Goal: Information Seeking & Learning: Learn about a topic

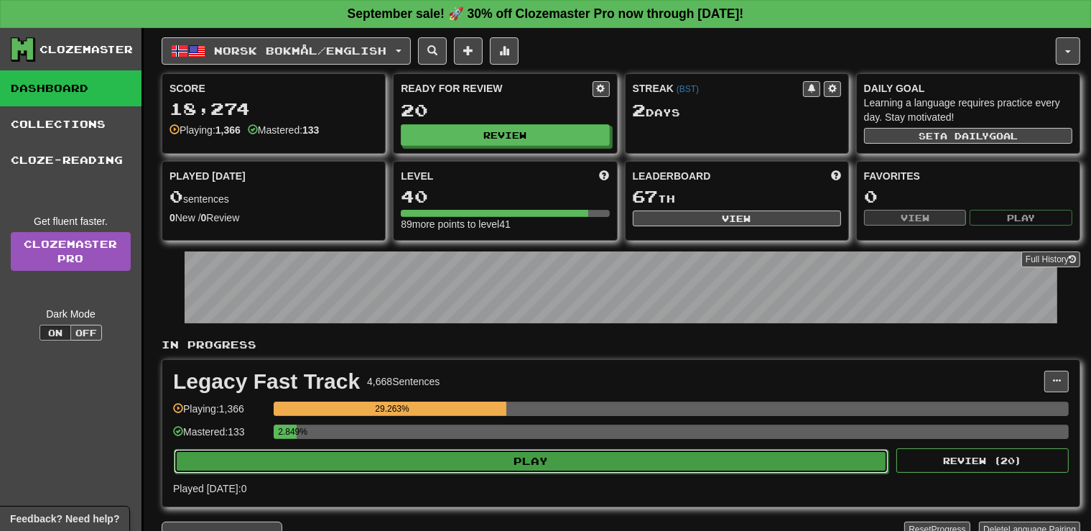
click at [424, 452] on button "Play" at bounding box center [531, 461] width 715 height 24
select select "**"
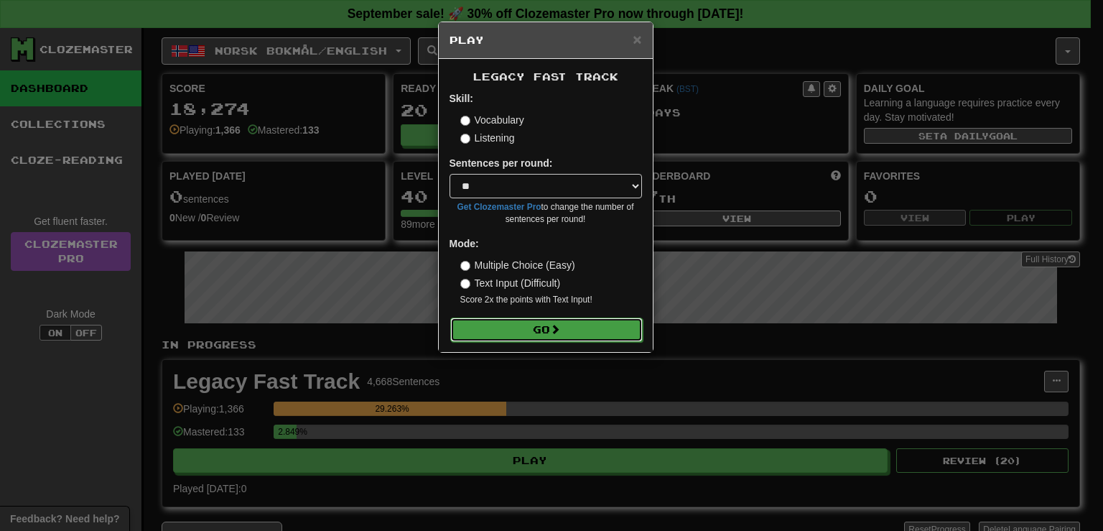
click at [519, 331] on button "Go" at bounding box center [546, 329] width 192 height 24
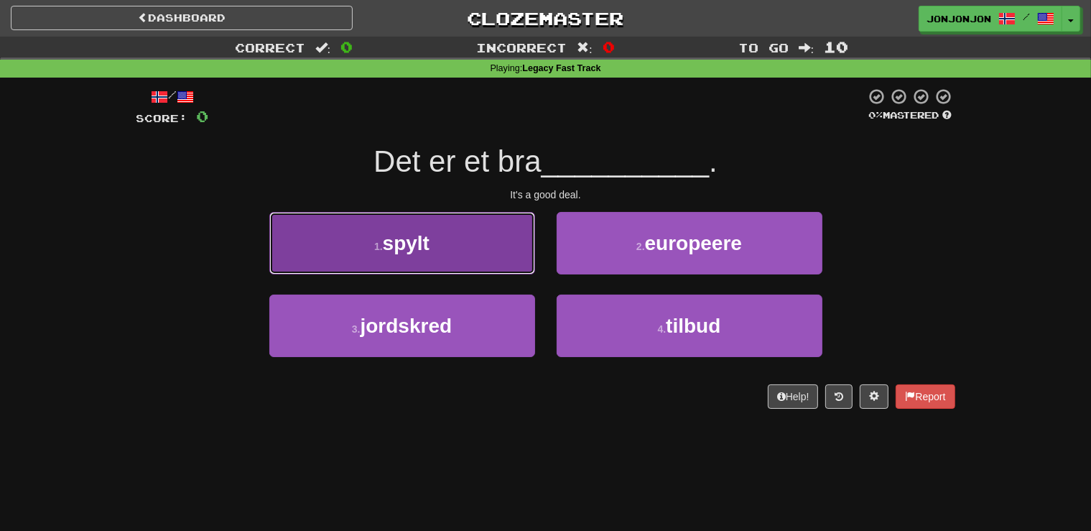
click at [454, 251] on button "1 . spylt" at bounding box center [402, 243] width 266 height 62
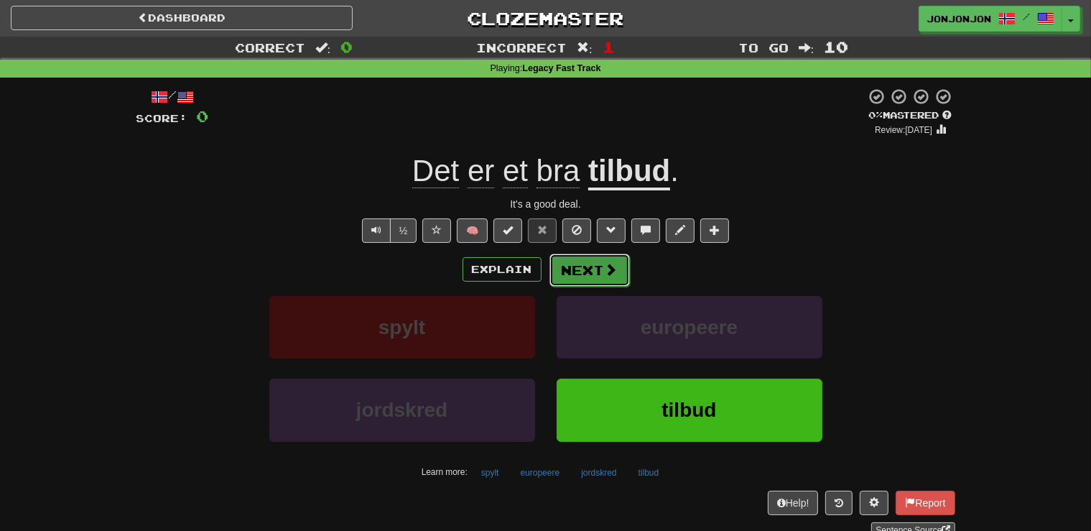
click at [586, 277] on button "Next" at bounding box center [589, 270] width 80 height 33
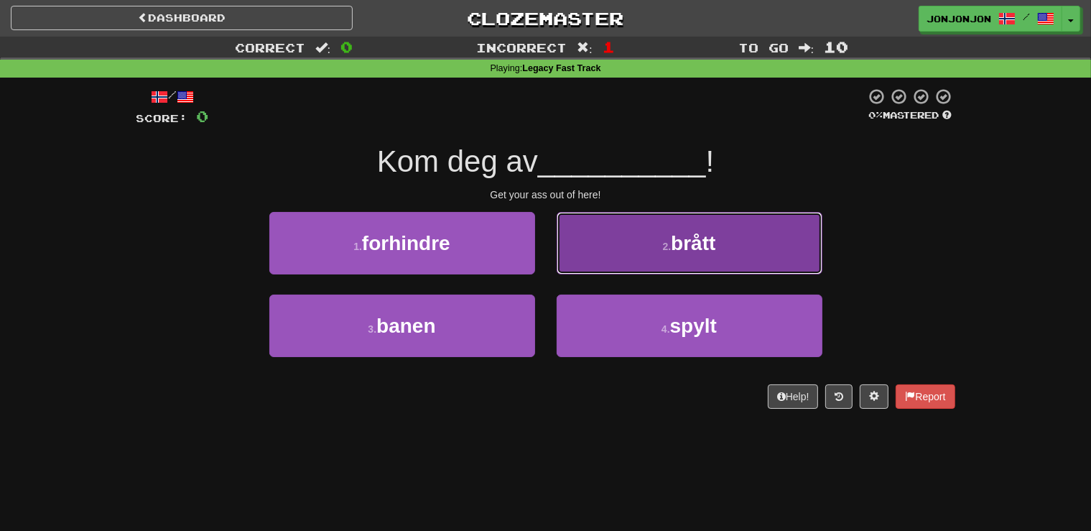
click at [674, 265] on button "2 . [PERSON_NAME]" at bounding box center [690, 243] width 266 height 62
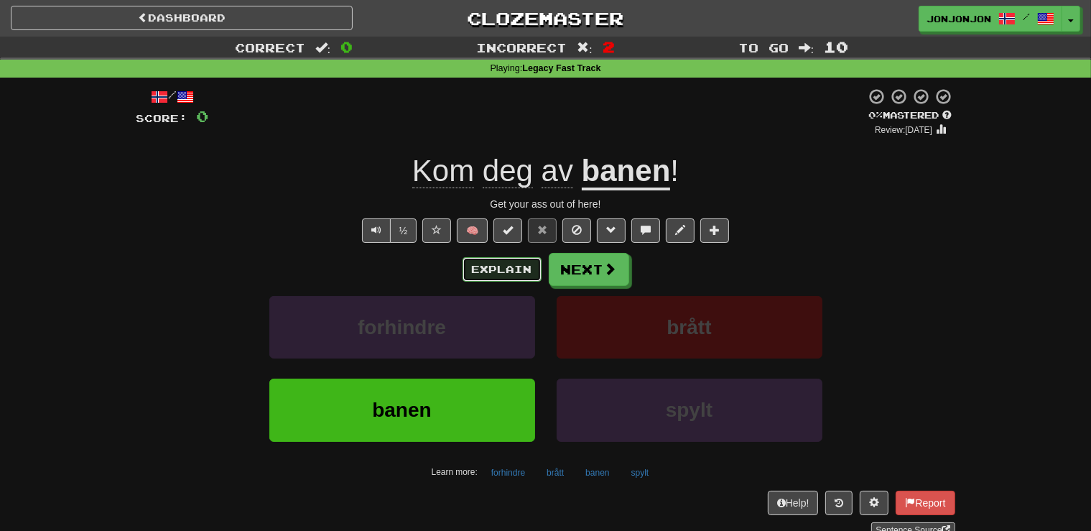
click at [501, 271] on button "Explain" at bounding box center [502, 269] width 79 height 24
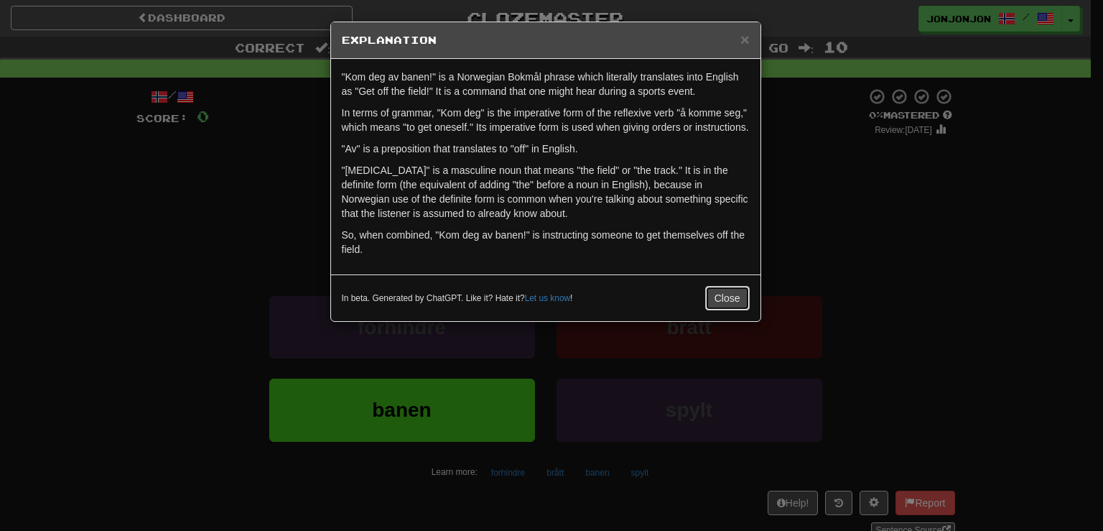
click at [713, 296] on button "Close" at bounding box center [727, 298] width 45 height 24
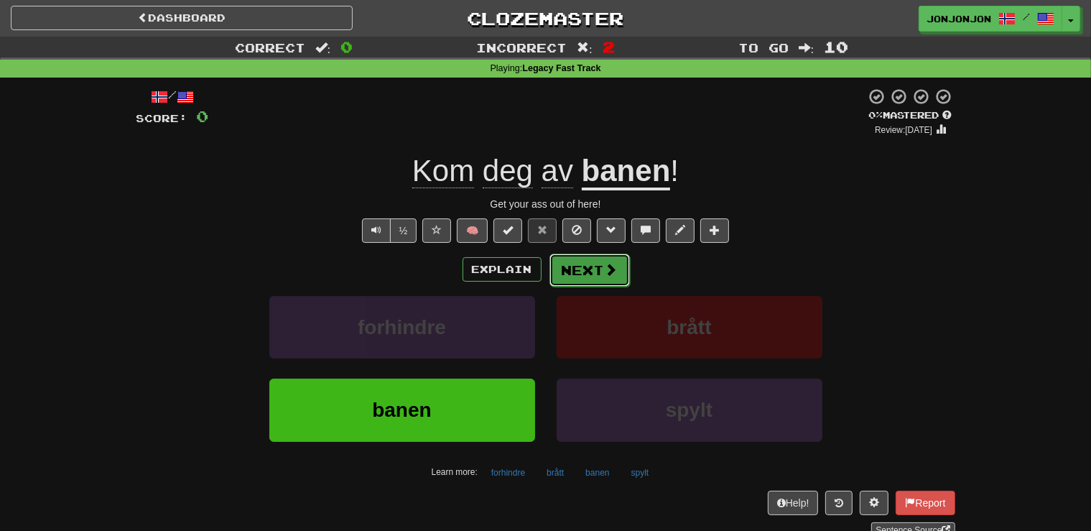
click at [598, 257] on button "Next" at bounding box center [589, 270] width 80 height 33
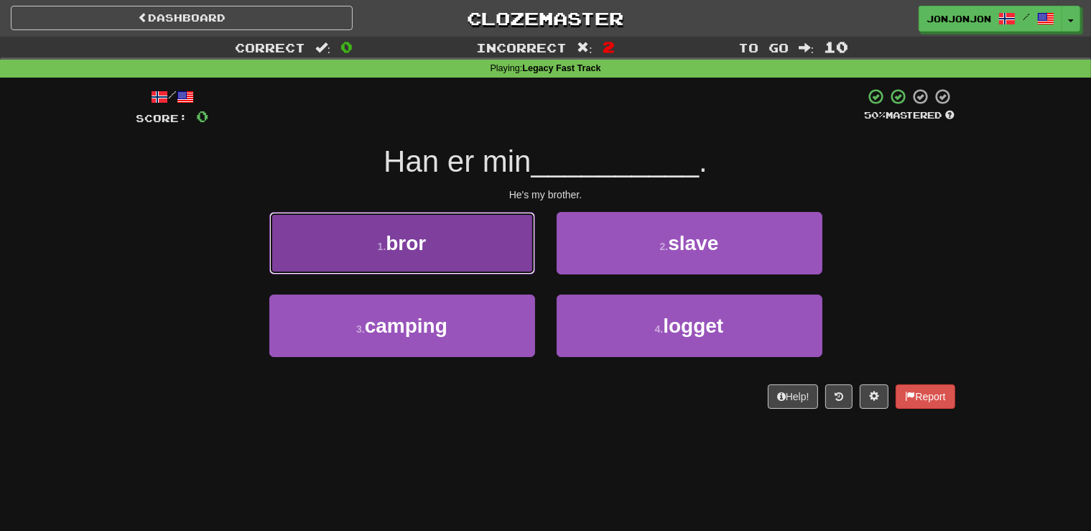
click at [414, 243] on span "bror" at bounding box center [406, 243] width 40 height 22
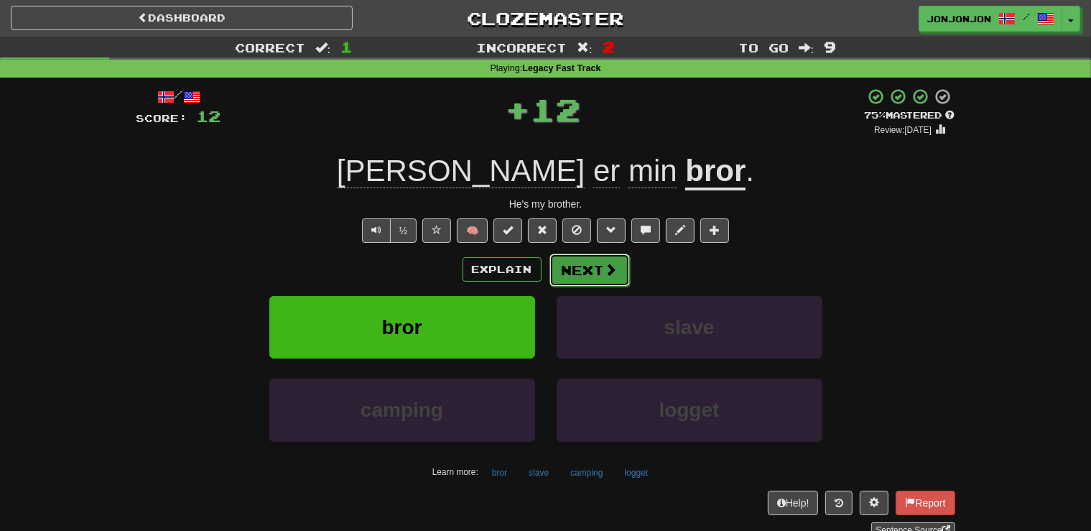
click at [579, 271] on button "Next" at bounding box center [589, 270] width 80 height 33
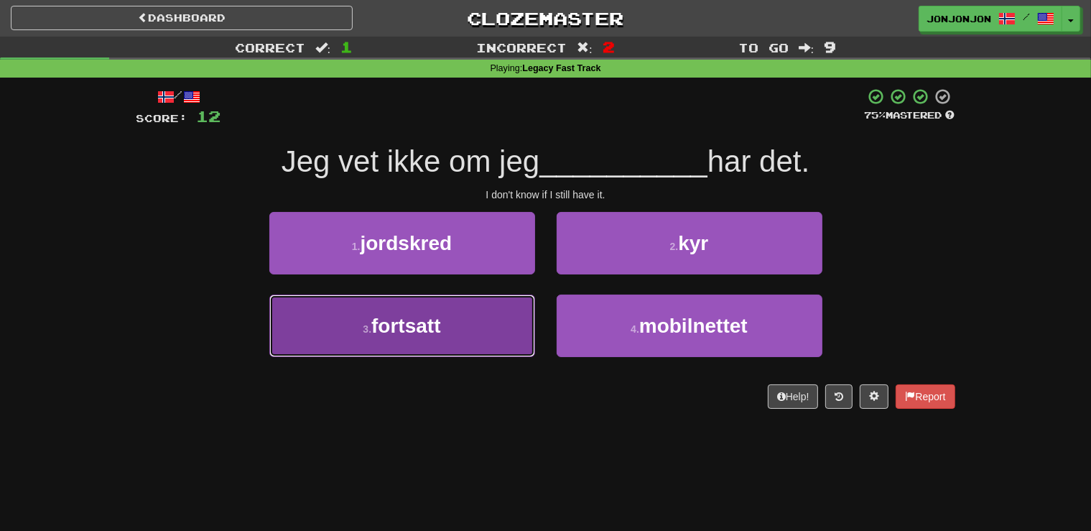
click at [434, 335] on span "fortsatt" at bounding box center [405, 326] width 69 height 22
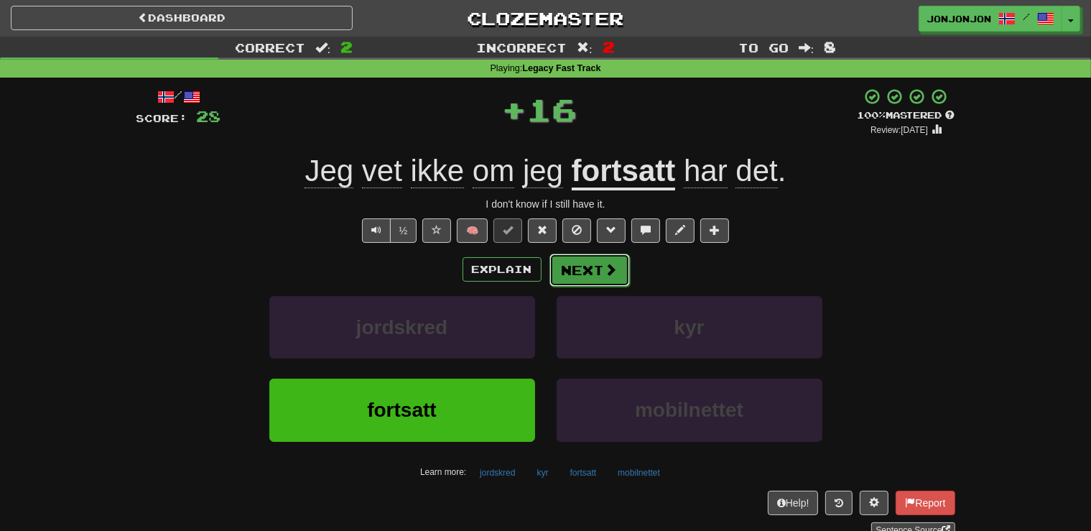
click at [599, 264] on button "Next" at bounding box center [589, 270] width 80 height 33
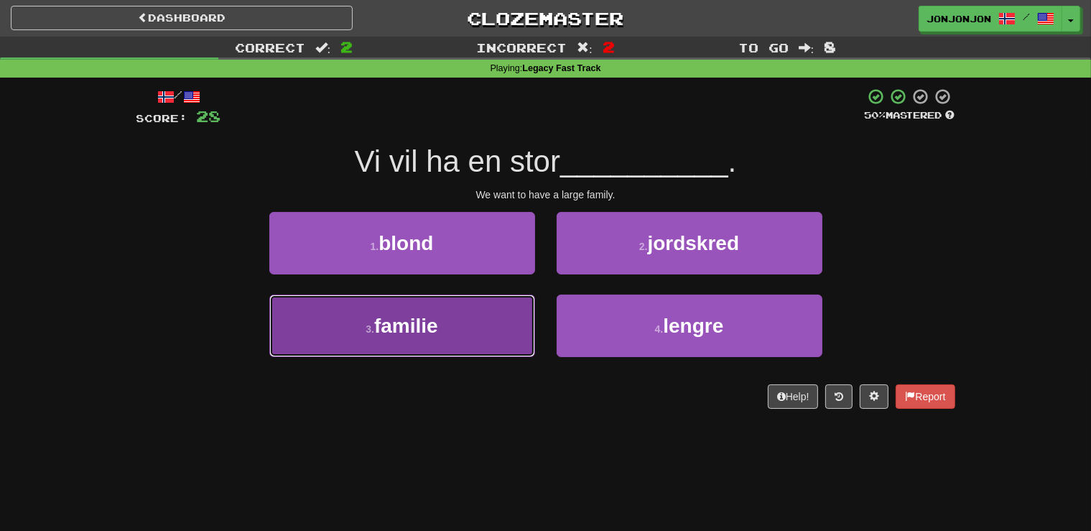
click at [429, 326] on span "familie" at bounding box center [406, 326] width 64 height 22
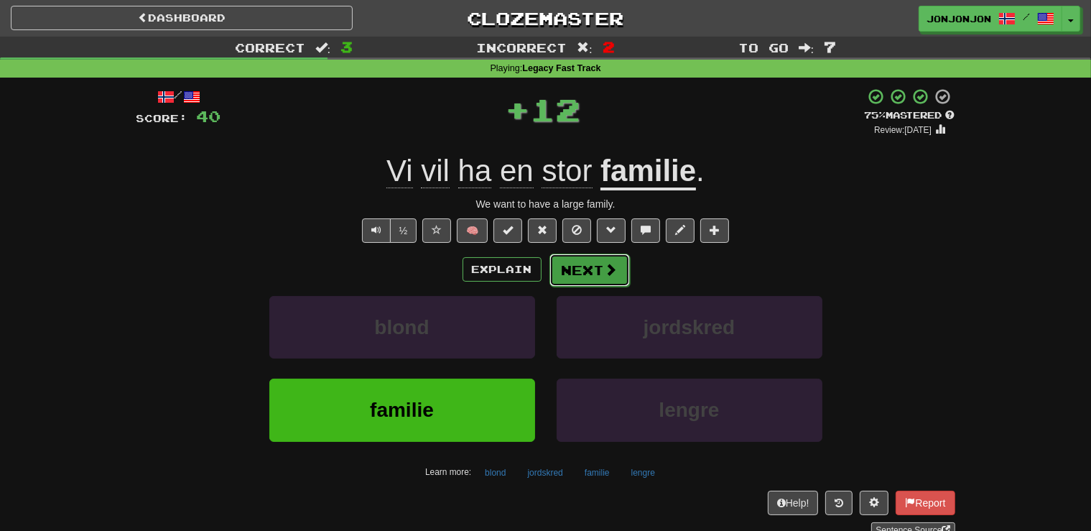
click at [590, 269] on button "Next" at bounding box center [589, 270] width 80 height 33
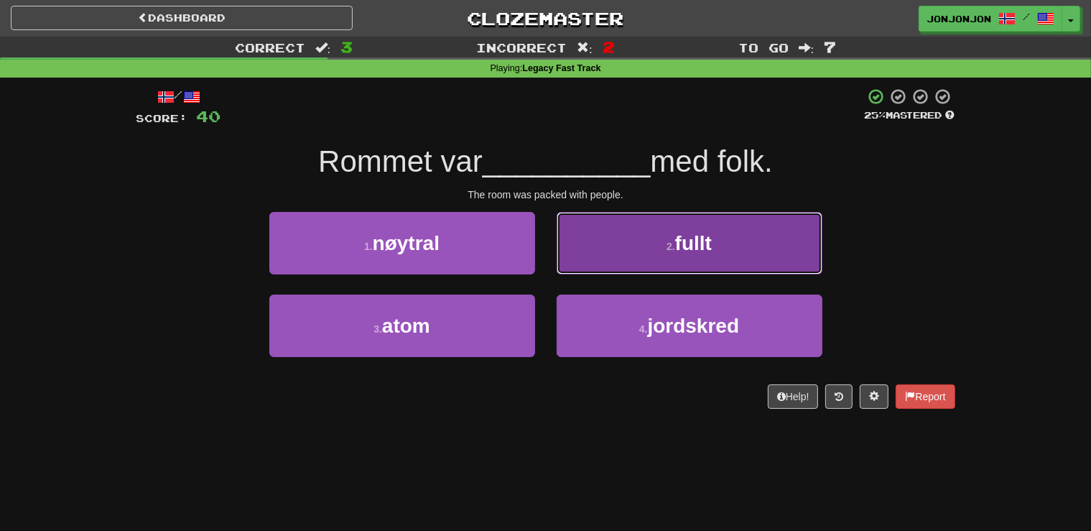
click at [697, 246] on span "fullt" at bounding box center [693, 243] width 37 height 22
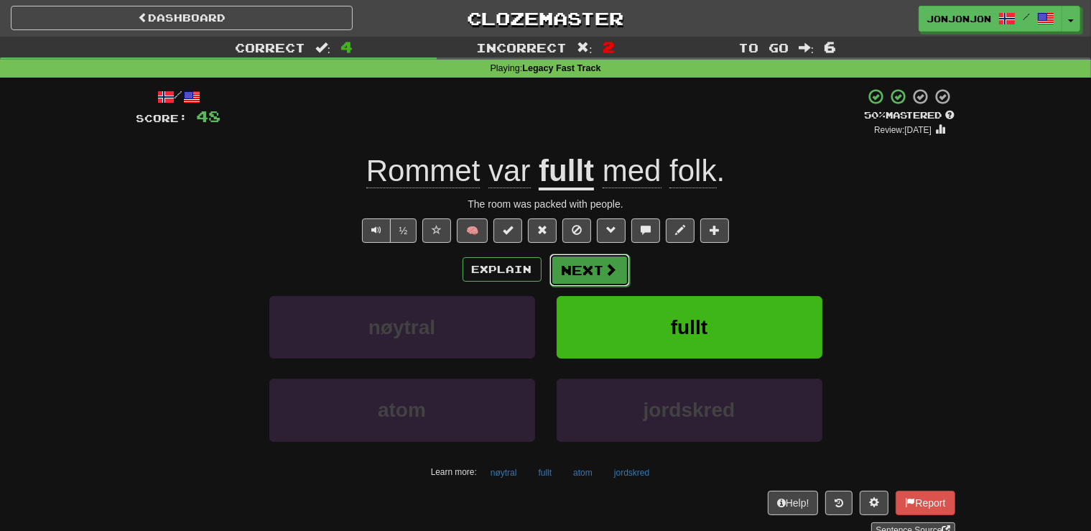
click at [586, 267] on button "Next" at bounding box center [589, 270] width 80 height 33
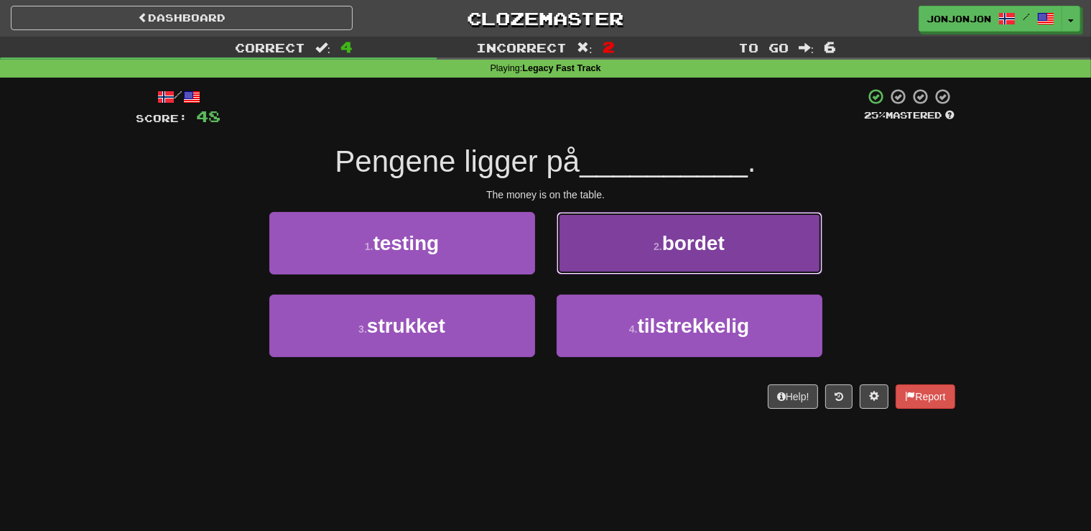
click at [677, 251] on span "bordet" at bounding box center [693, 243] width 62 height 22
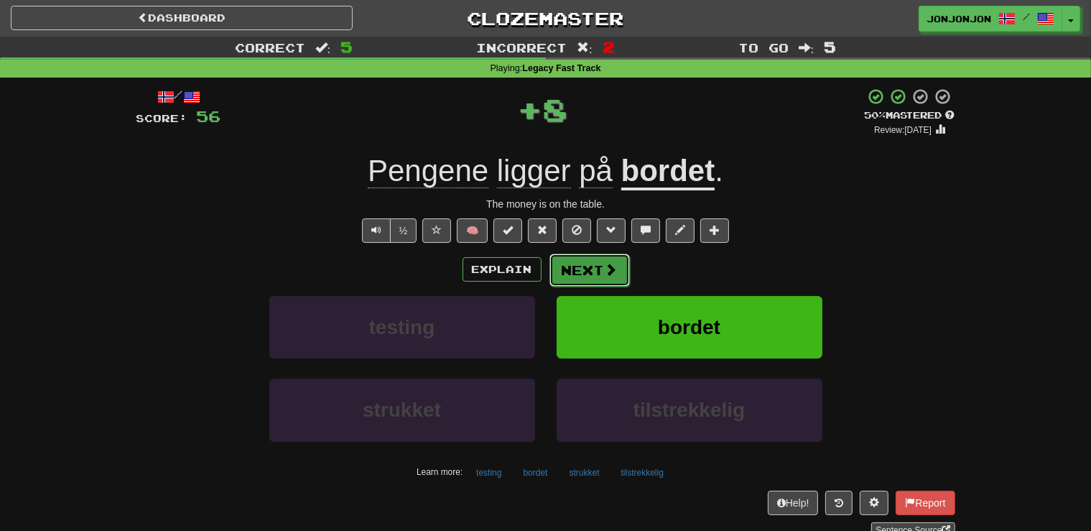
click at [582, 260] on button "Next" at bounding box center [589, 270] width 80 height 33
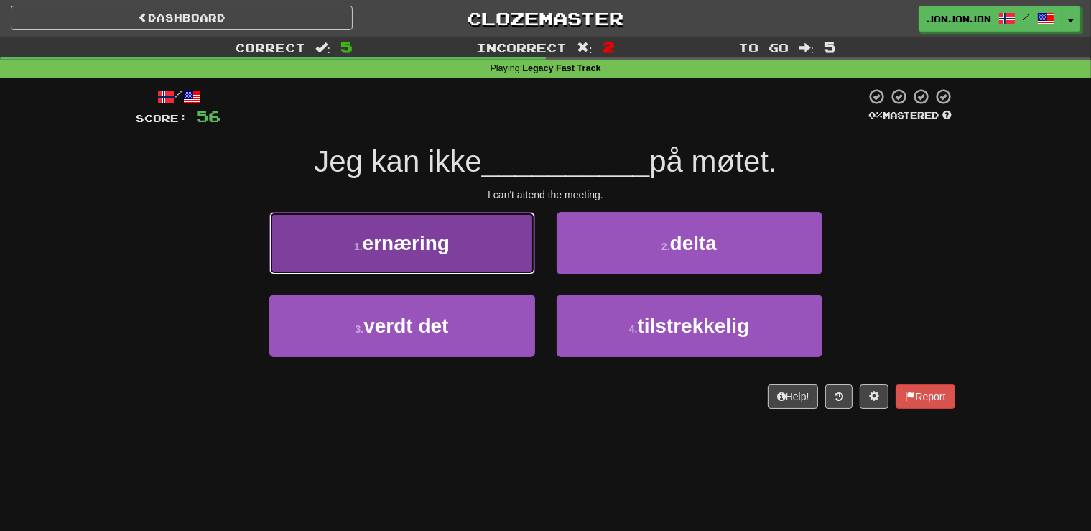
click at [444, 265] on button "1 . ernæring" at bounding box center [402, 243] width 266 height 62
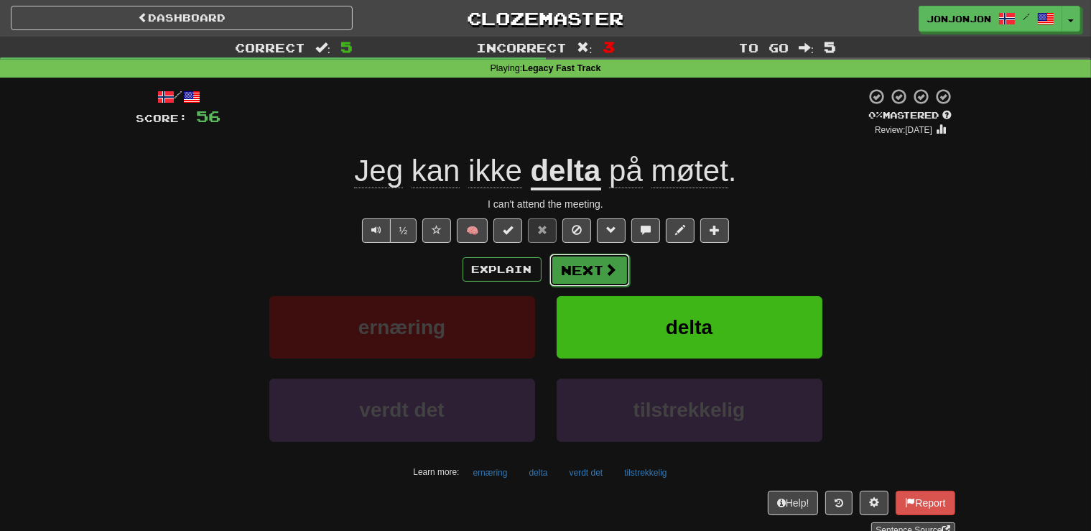
click at [573, 269] on button "Next" at bounding box center [589, 270] width 80 height 33
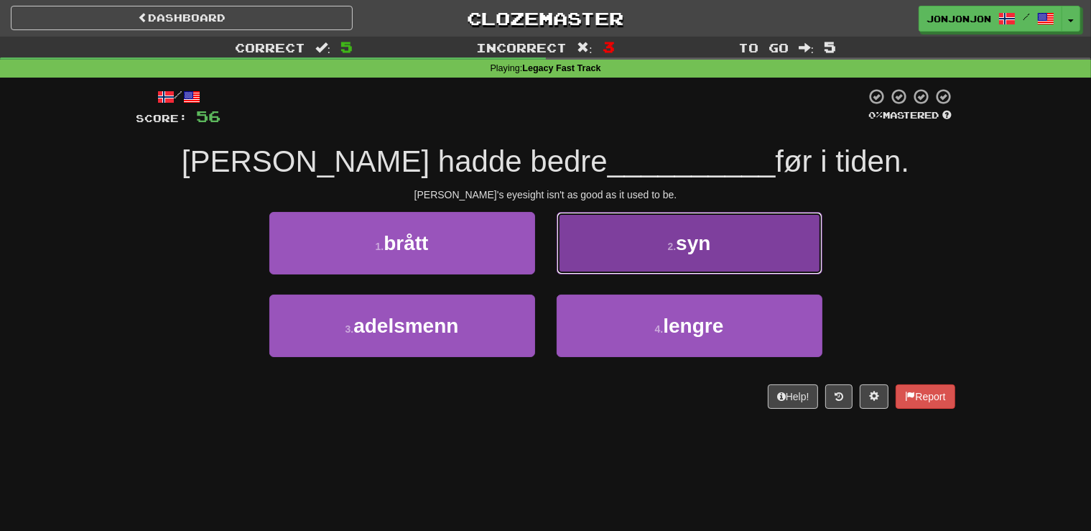
click at [692, 251] on span "syn" at bounding box center [693, 243] width 34 height 22
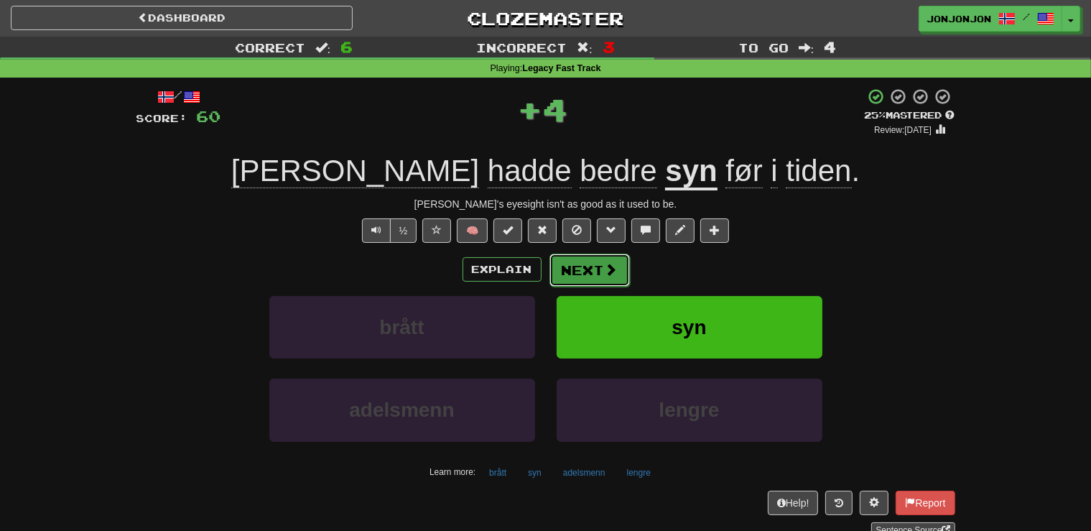
click at [598, 260] on button "Next" at bounding box center [589, 270] width 80 height 33
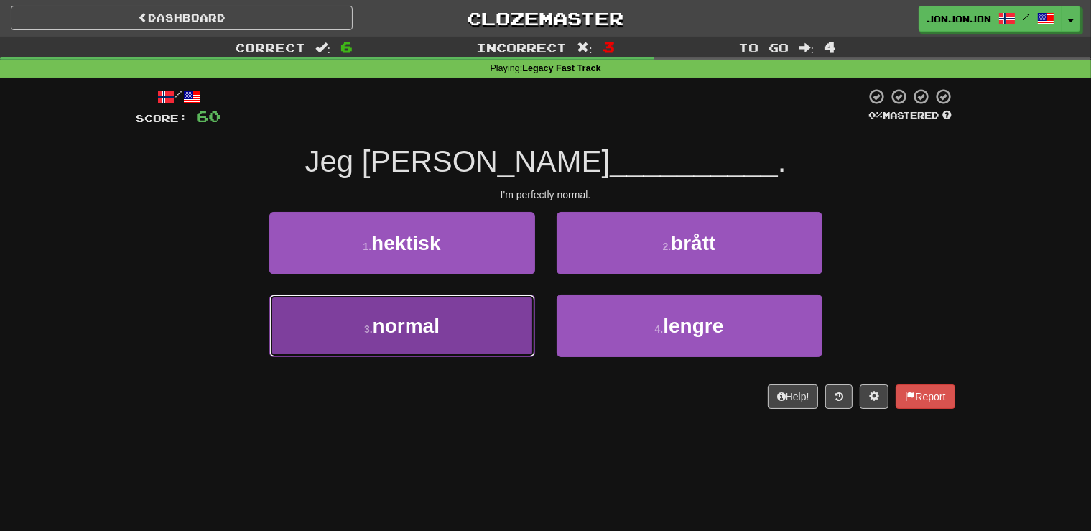
click at [474, 326] on button "3 . normal" at bounding box center [402, 325] width 266 height 62
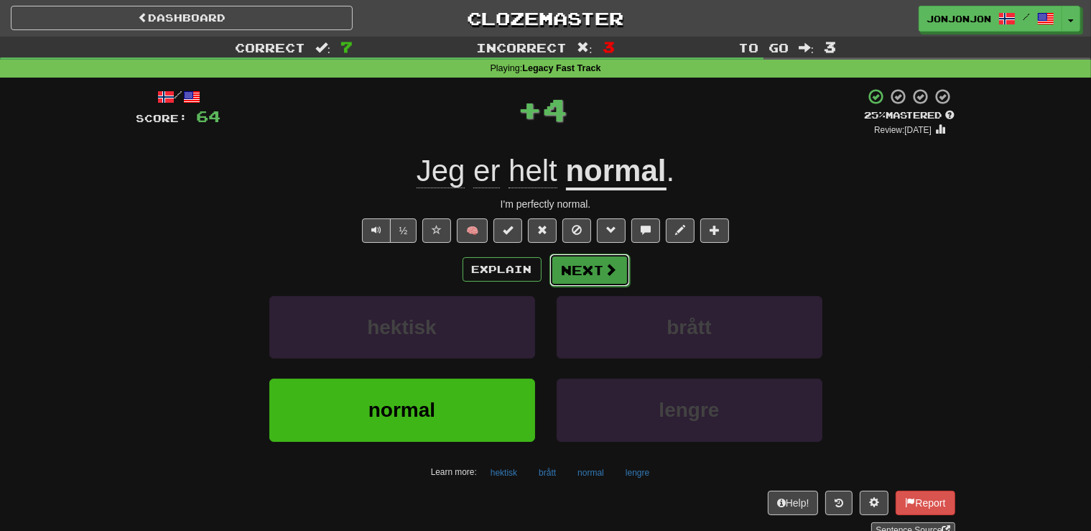
click at [602, 263] on button "Next" at bounding box center [589, 270] width 80 height 33
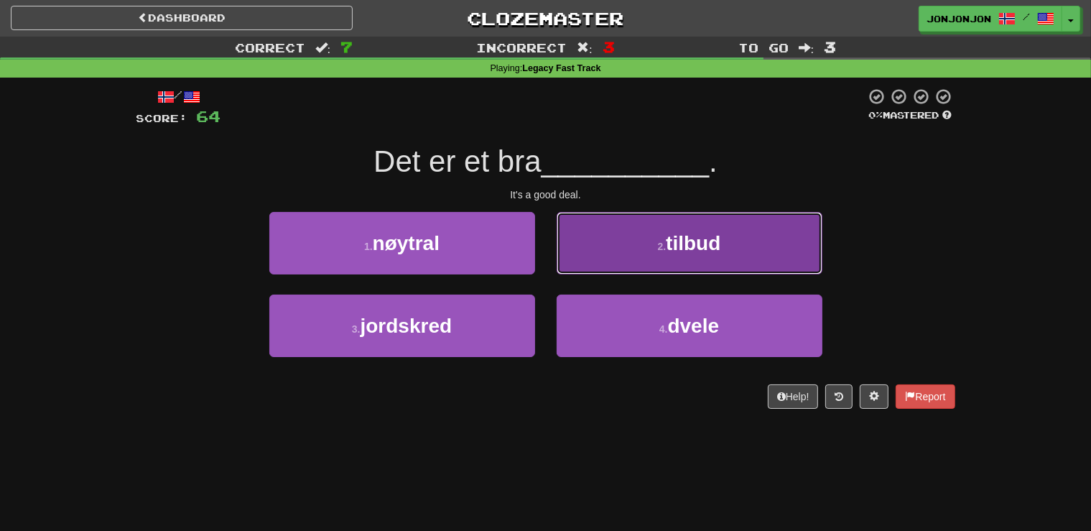
click at [686, 260] on button "2 . tilbud" at bounding box center [690, 243] width 266 height 62
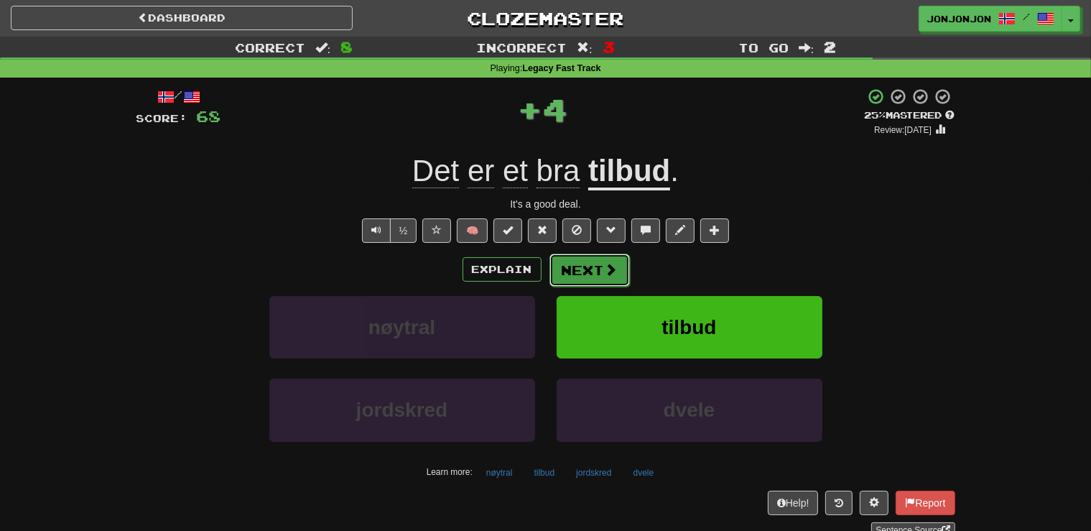
click at [590, 275] on button "Next" at bounding box center [589, 270] width 80 height 33
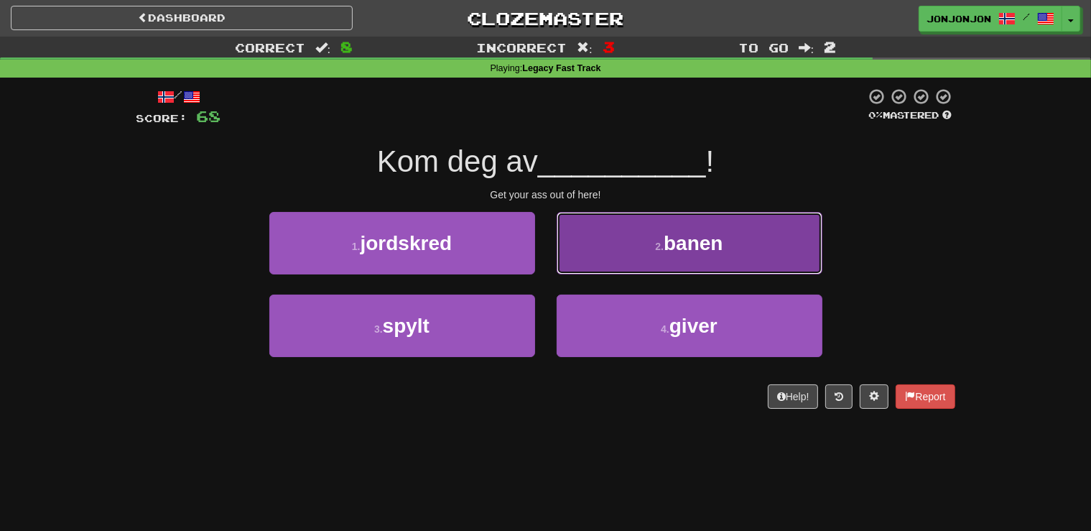
click at [680, 260] on button "2 . banen" at bounding box center [690, 243] width 266 height 62
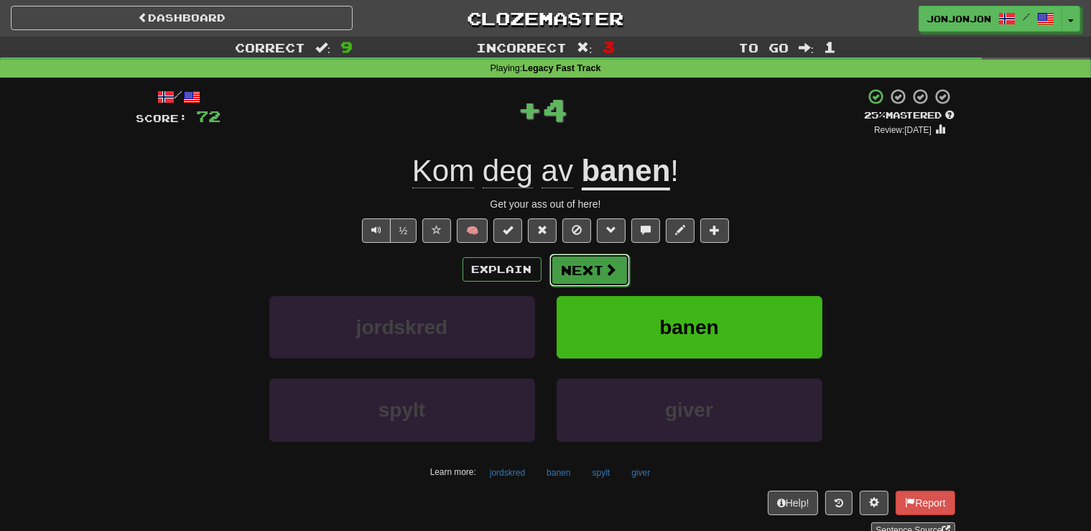
click at [608, 273] on span at bounding box center [611, 269] width 13 height 13
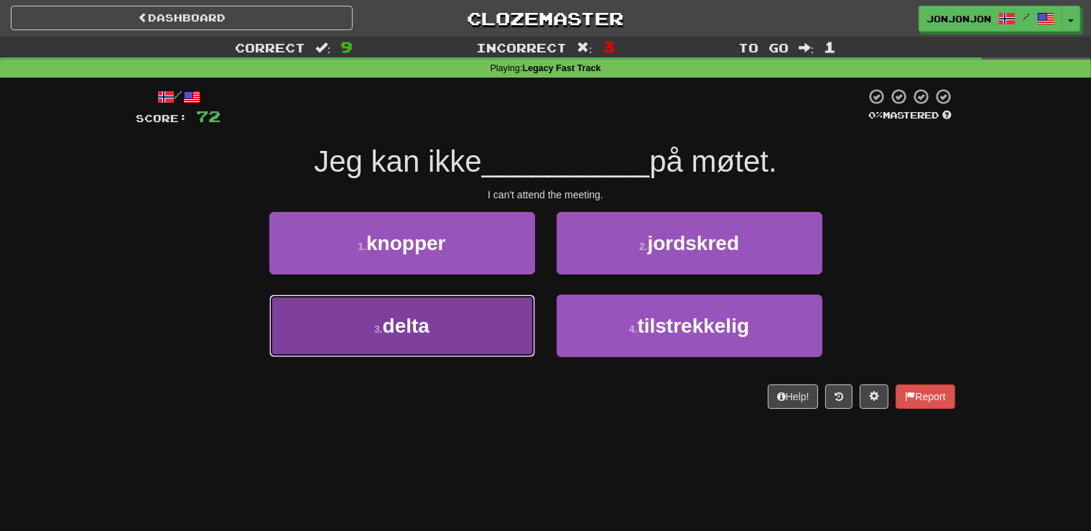
click at [427, 337] on span "delta" at bounding box center [406, 326] width 47 height 22
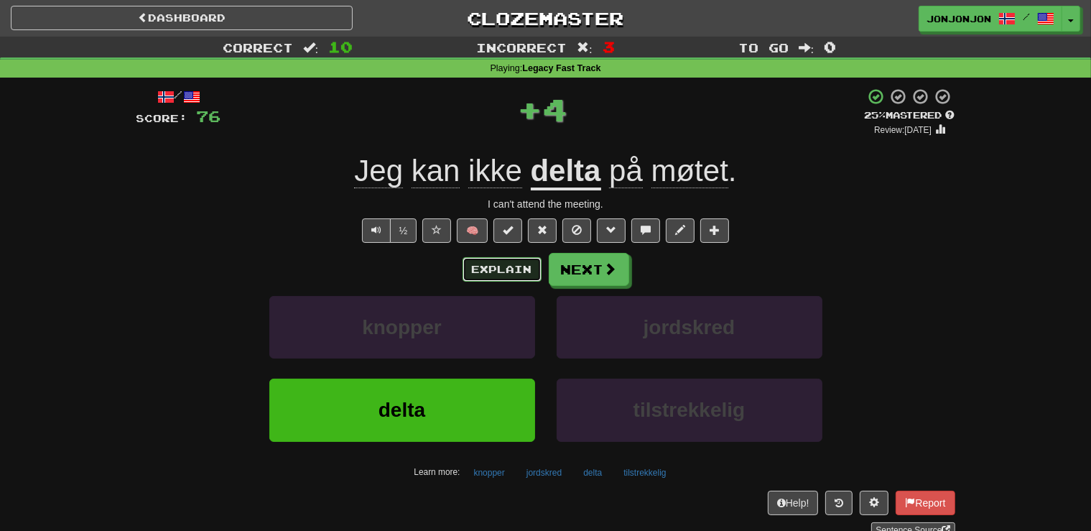
click at [503, 271] on button "Explain" at bounding box center [502, 269] width 79 height 24
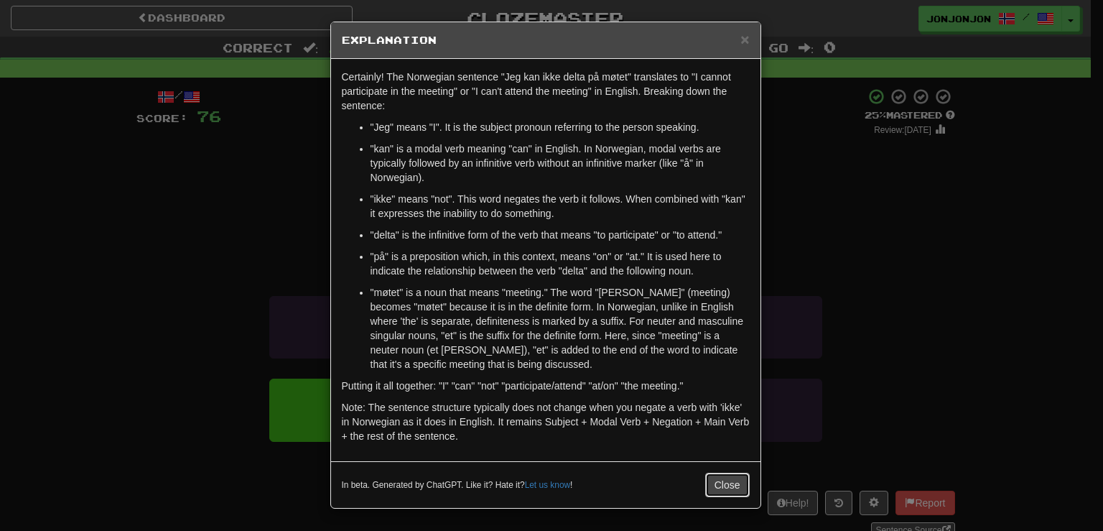
click at [730, 486] on button "Close" at bounding box center [727, 485] width 45 height 24
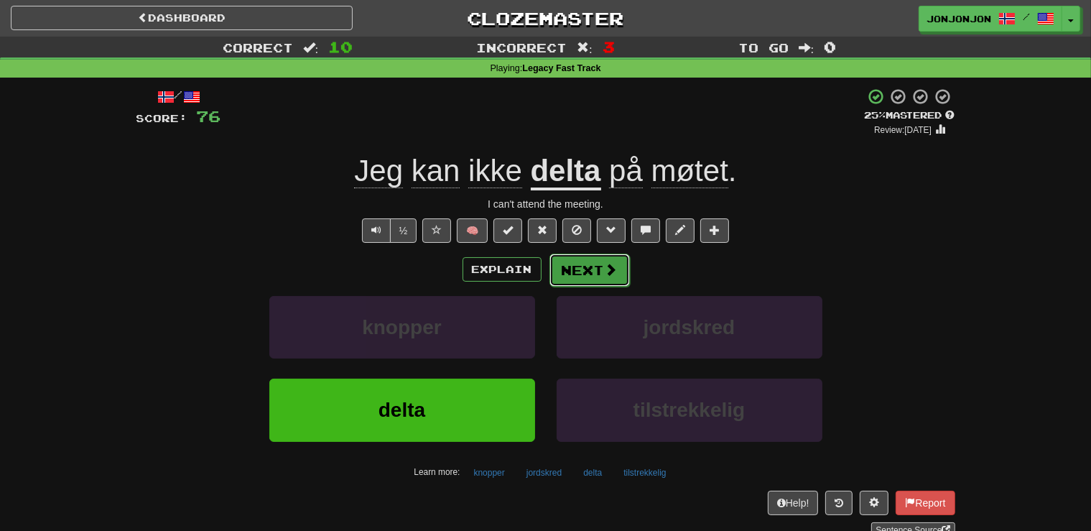
click at [599, 273] on button "Next" at bounding box center [589, 270] width 80 height 33
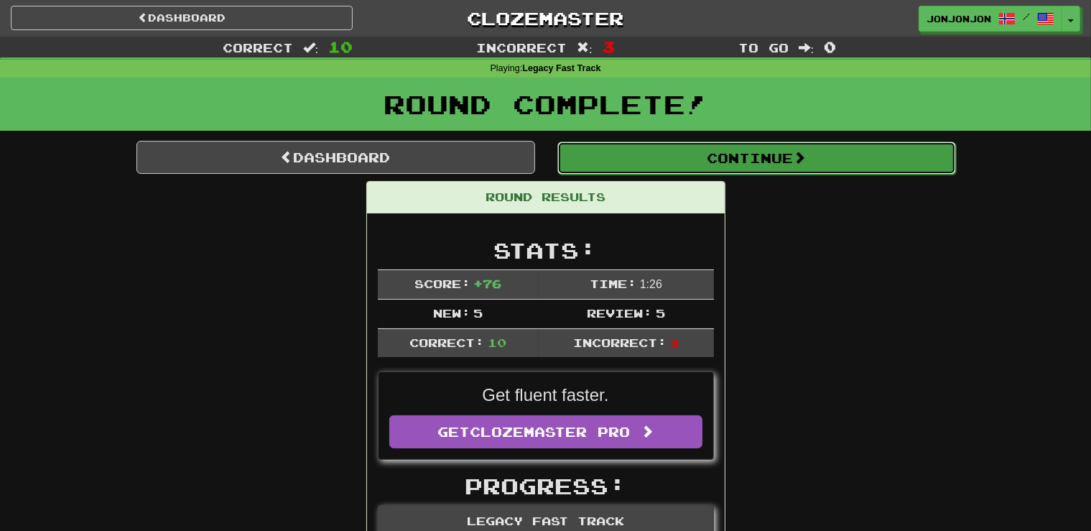
click at [800, 164] on span at bounding box center [799, 157] width 13 height 13
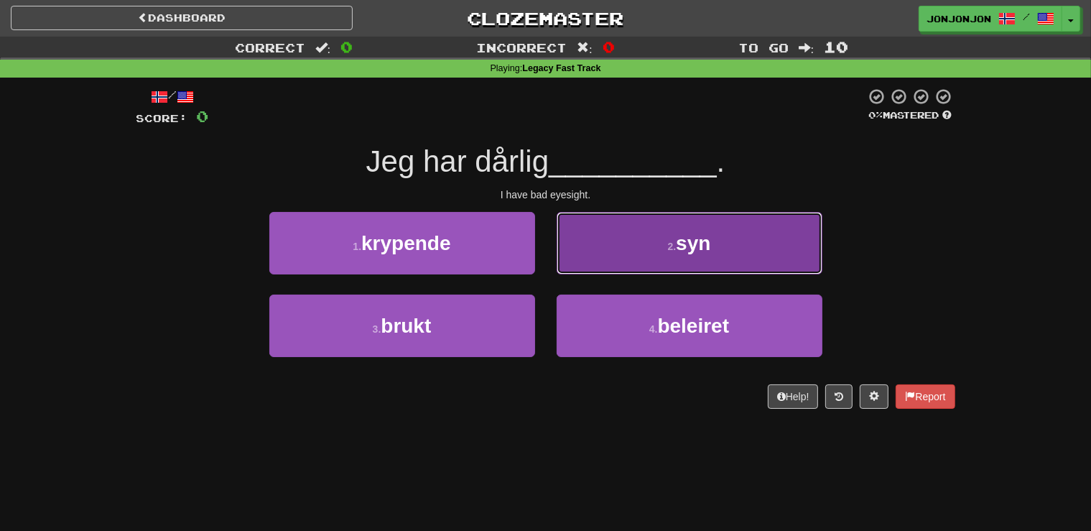
click at [703, 246] on span "syn" at bounding box center [693, 243] width 34 height 22
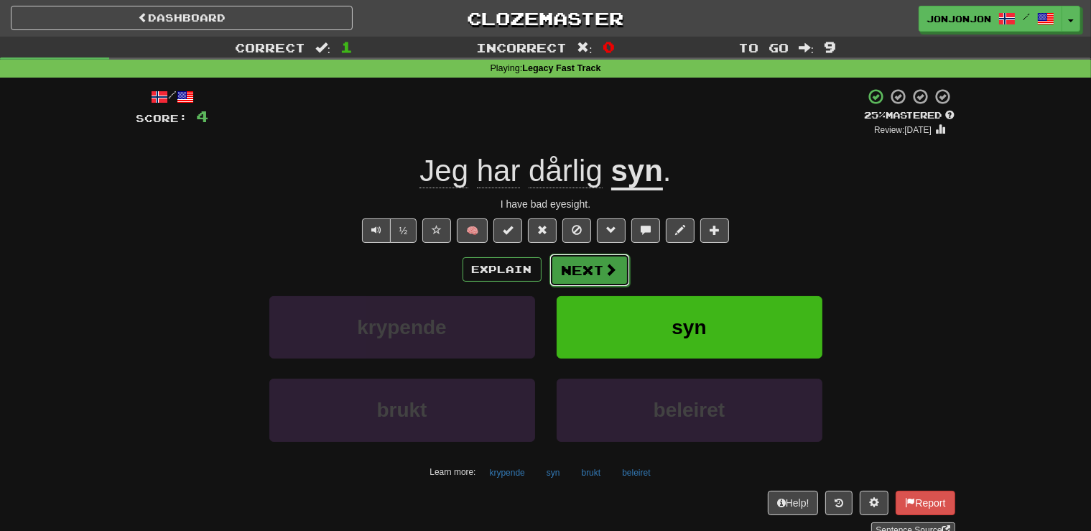
click at [608, 265] on span at bounding box center [611, 269] width 13 height 13
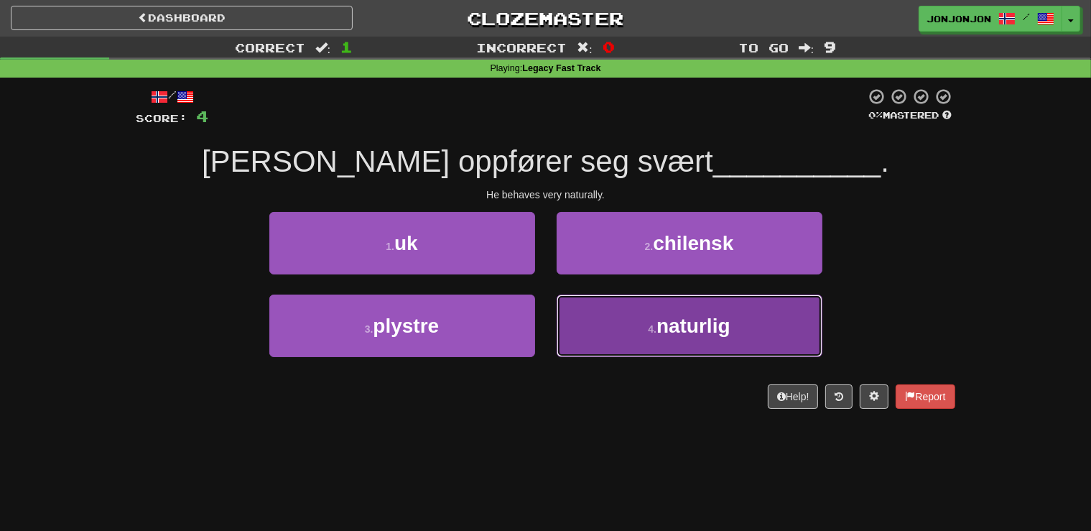
click at [688, 317] on span "naturlig" at bounding box center [693, 326] width 74 height 22
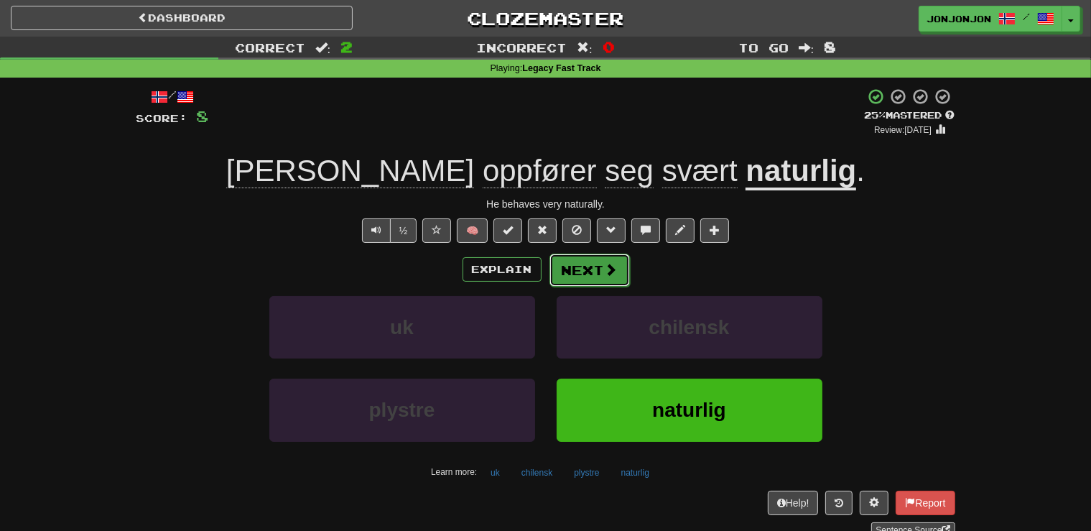
click at [597, 269] on button "Next" at bounding box center [589, 270] width 80 height 33
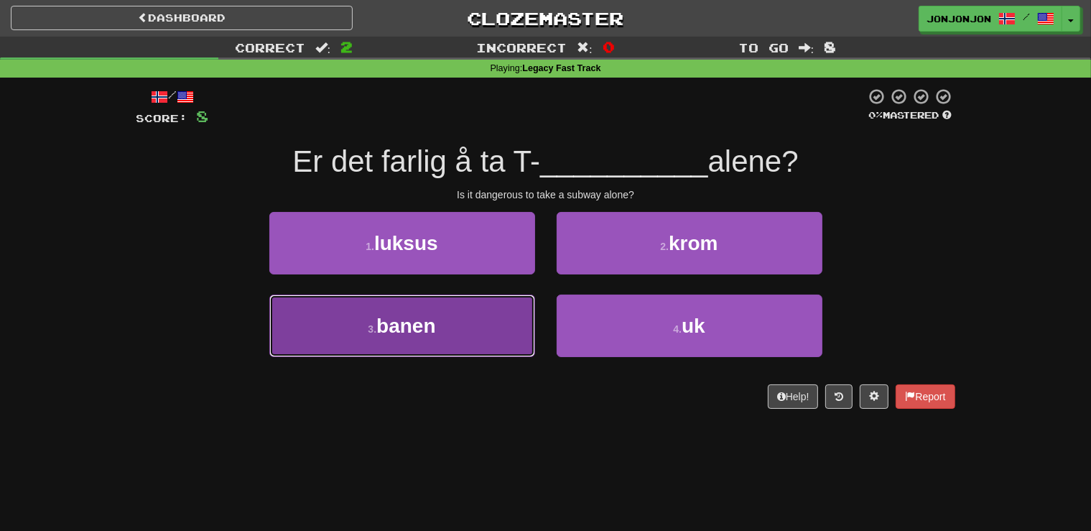
click at [447, 338] on button "3 . banen" at bounding box center [402, 325] width 266 height 62
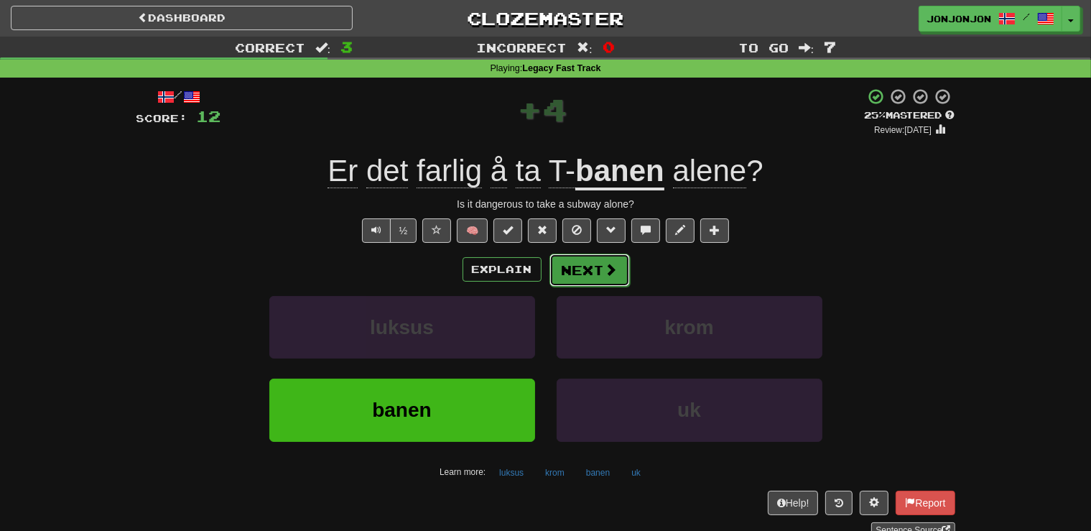
click at [590, 273] on button "Next" at bounding box center [589, 270] width 80 height 33
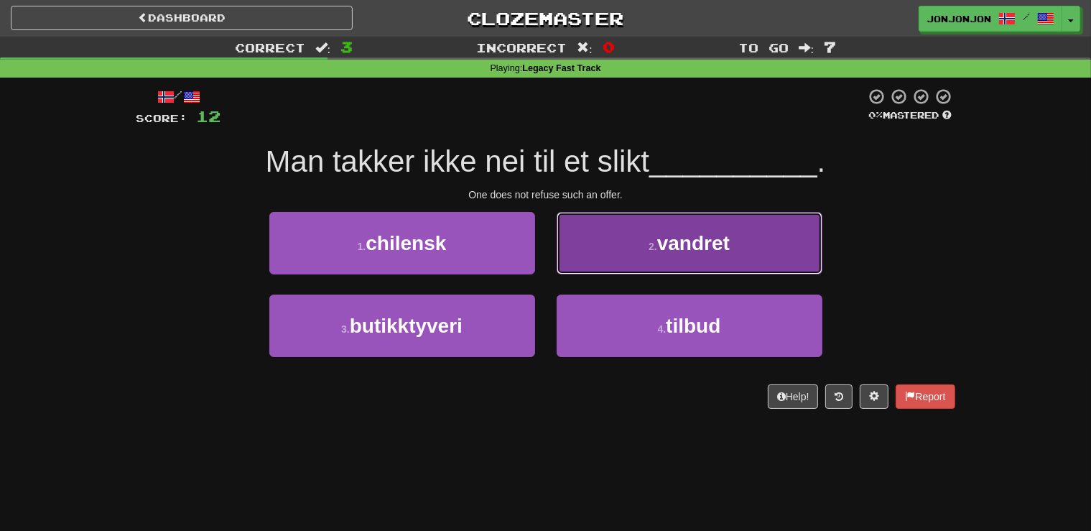
click at [656, 246] on small "2 ." at bounding box center [653, 246] width 9 height 11
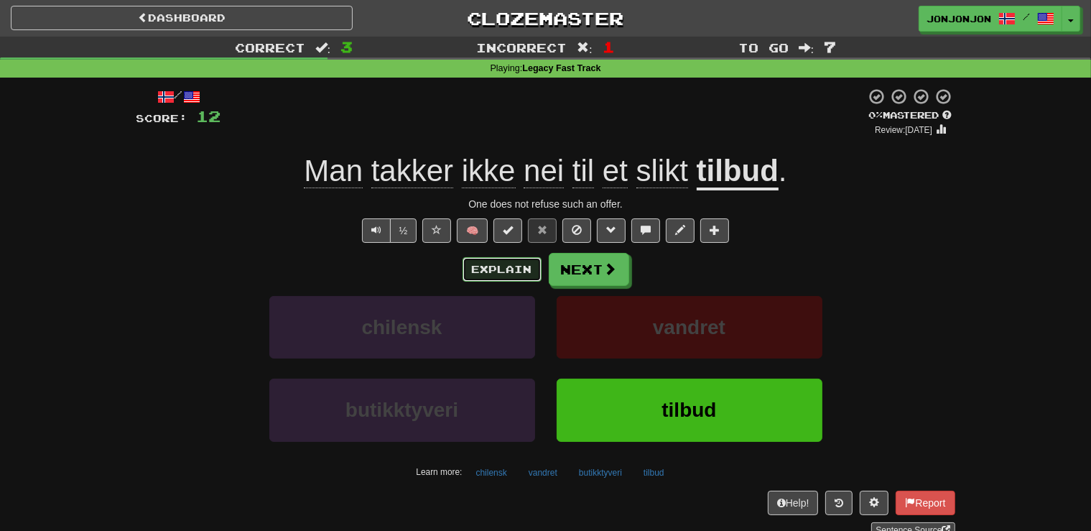
click at [487, 275] on button "Explain" at bounding box center [502, 269] width 79 height 24
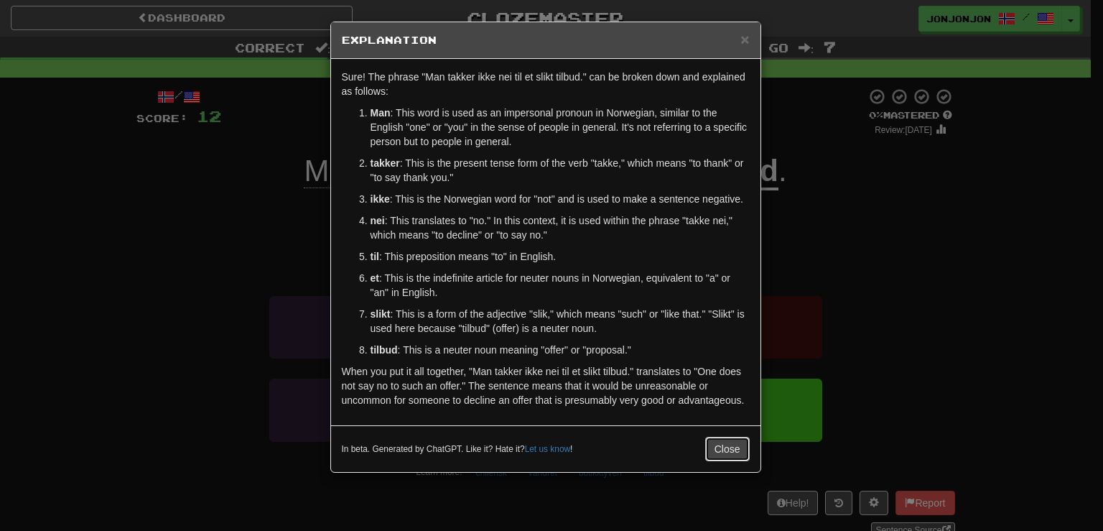
click at [725, 447] on button "Close" at bounding box center [727, 449] width 45 height 24
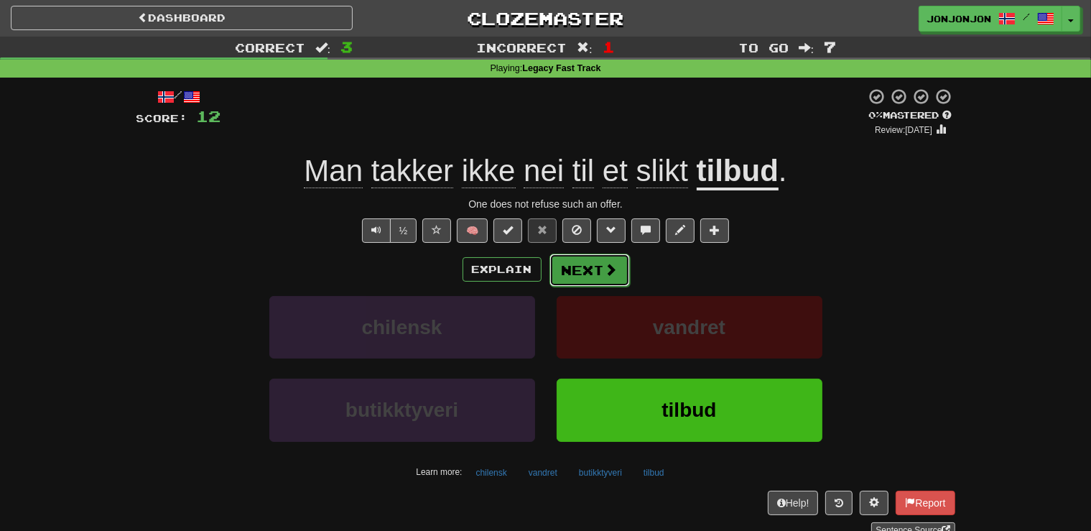
click at [602, 268] on button "Next" at bounding box center [589, 270] width 80 height 33
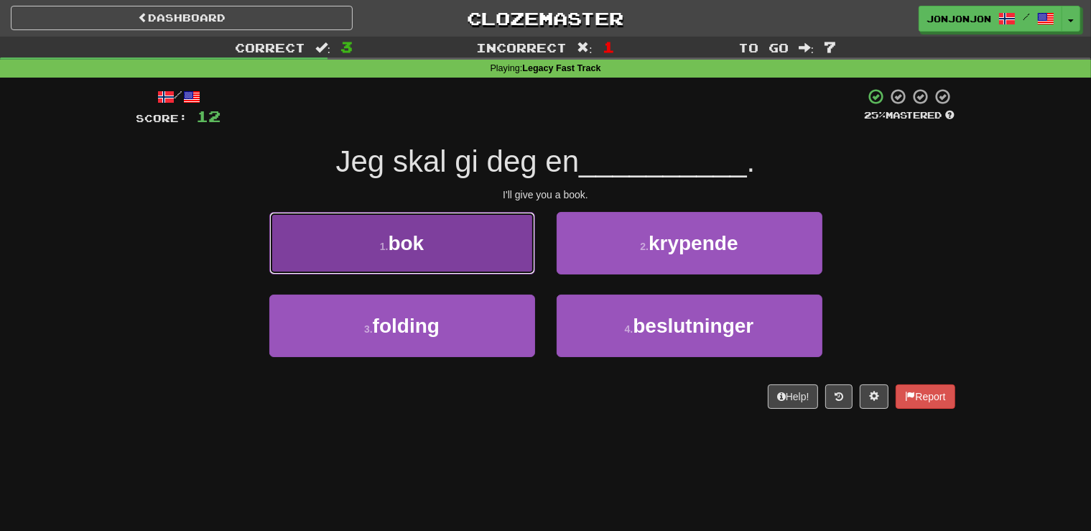
click at [444, 254] on button "1 . bok" at bounding box center [402, 243] width 266 height 62
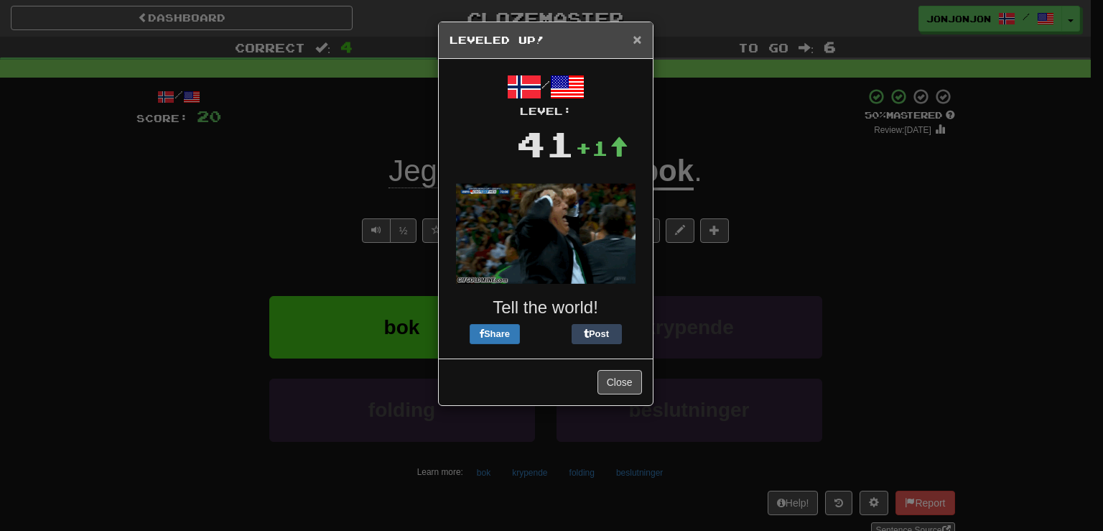
click at [636, 39] on span "×" at bounding box center [637, 39] width 9 height 17
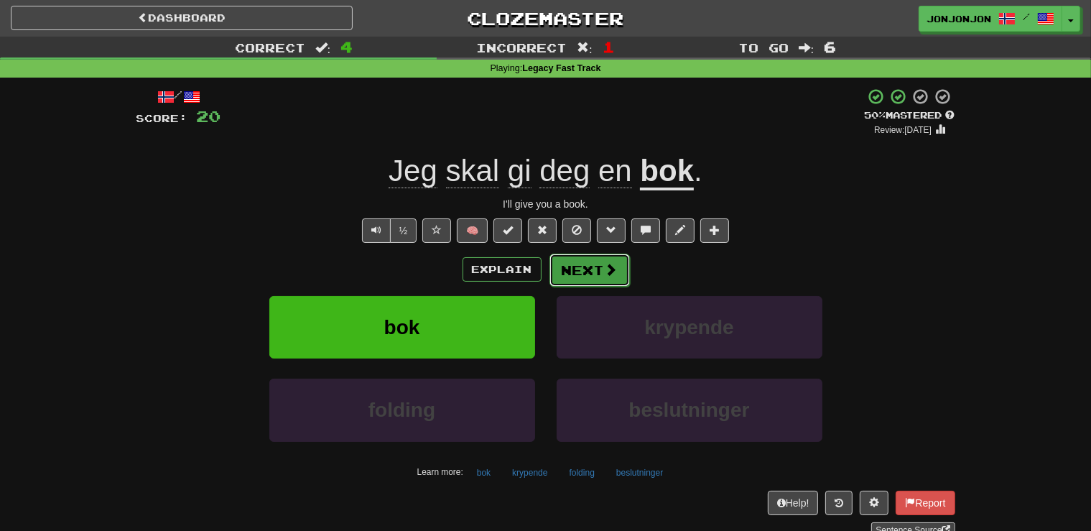
click at [573, 272] on button "Next" at bounding box center [589, 270] width 80 height 33
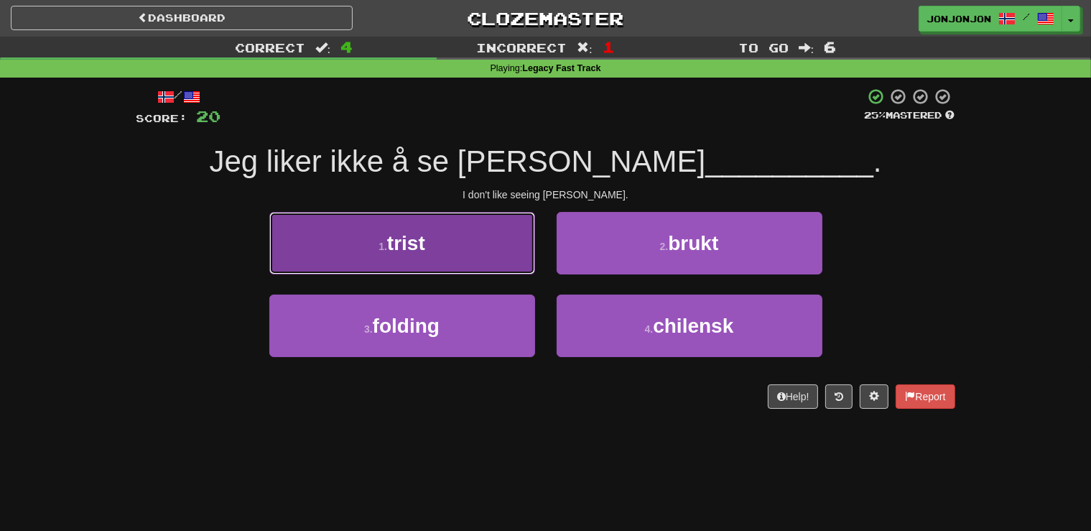
click at [465, 257] on button "1 . trist" at bounding box center [402, 243] width 266 height 62
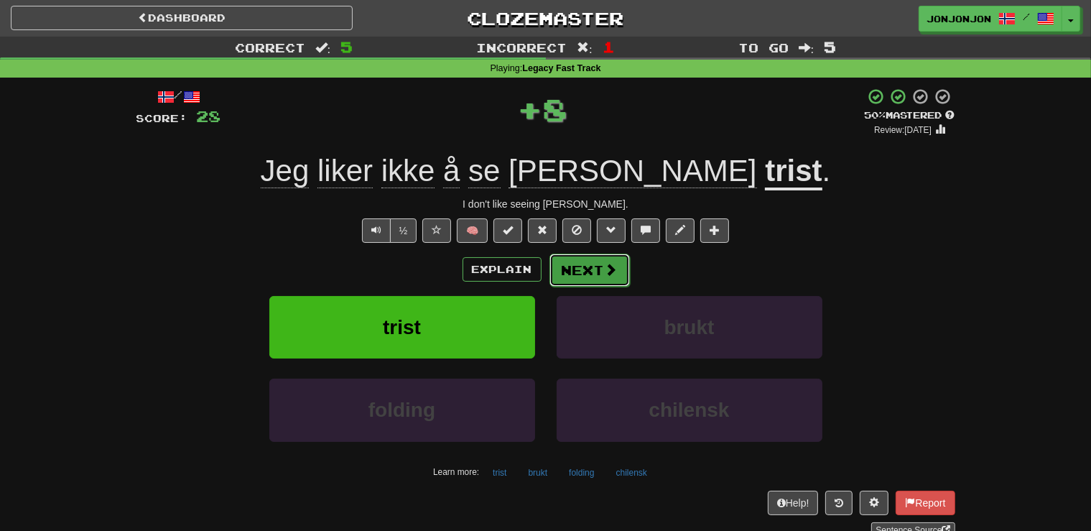
click at [579, 268] on button "Next" at bounding box center [589, 270] width 80 height 33
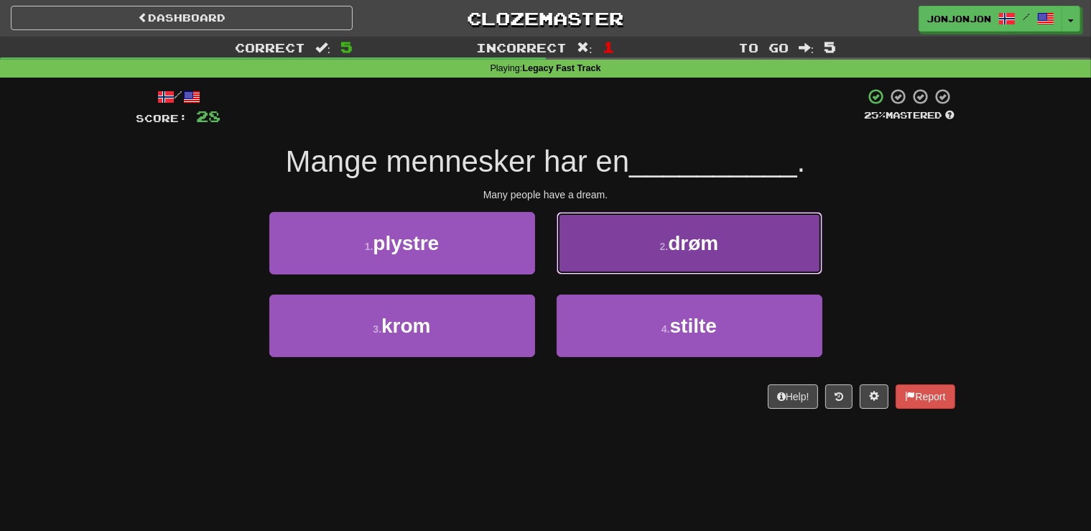
click at [673, 263] on button "2 . drøm" at bounding box center [690, 243] width 266 height 62
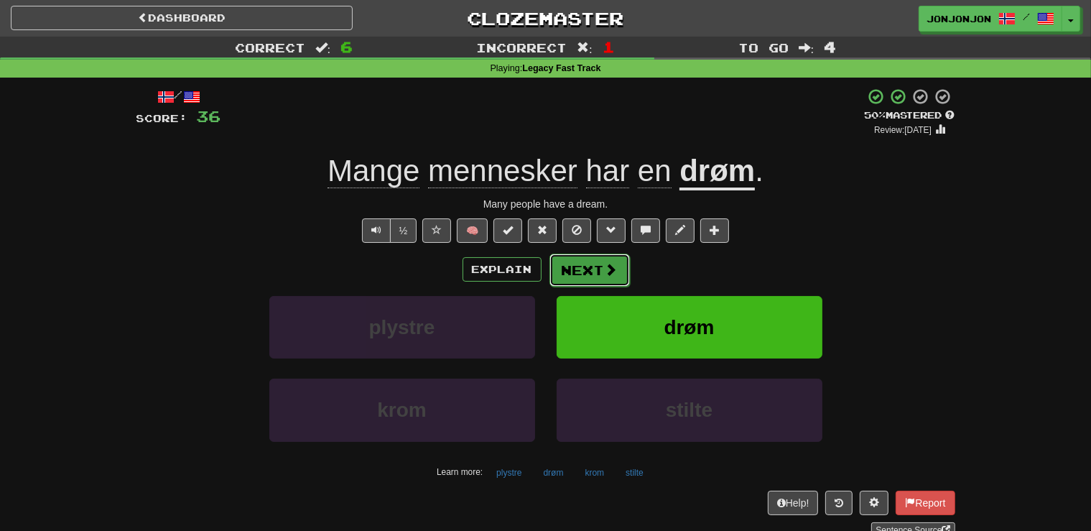
click at [585, 270] on button "Next" at bounding box center [589, 270] width 80 height 33
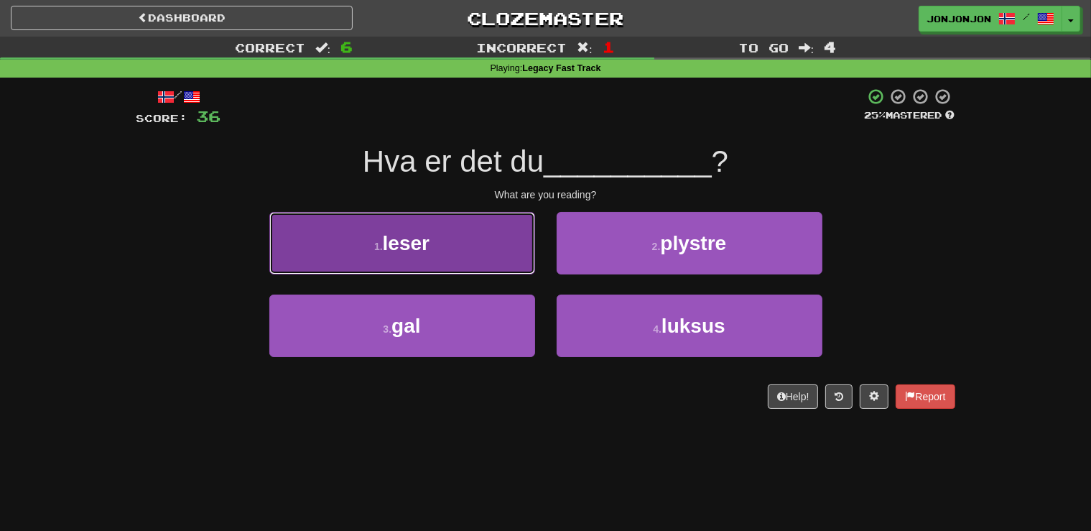
click at [455, 240] on button "1 . leser" at bounding box center [402, 243] width 266 height 62
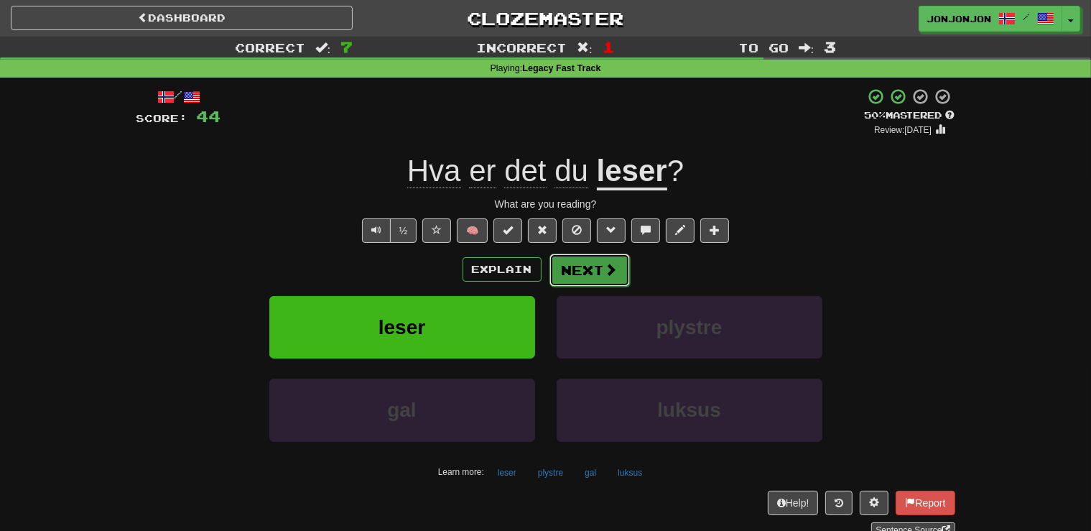
click at [580, 264] on button "Next" at bounding box center [589, 270] width 80 height 33
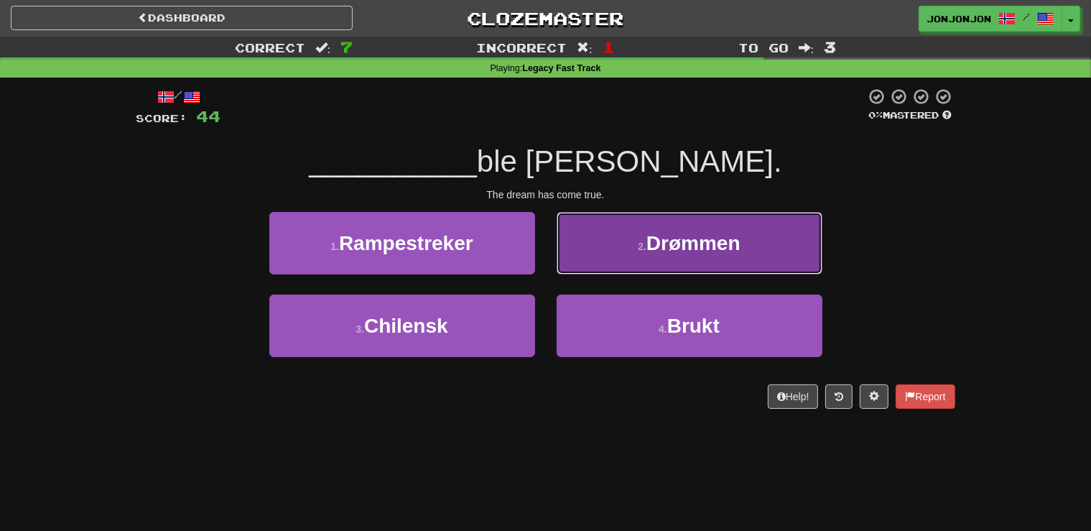
click at [673, 234] on span "Drømmen" at bounding box center [693, 243] width 94 height 22
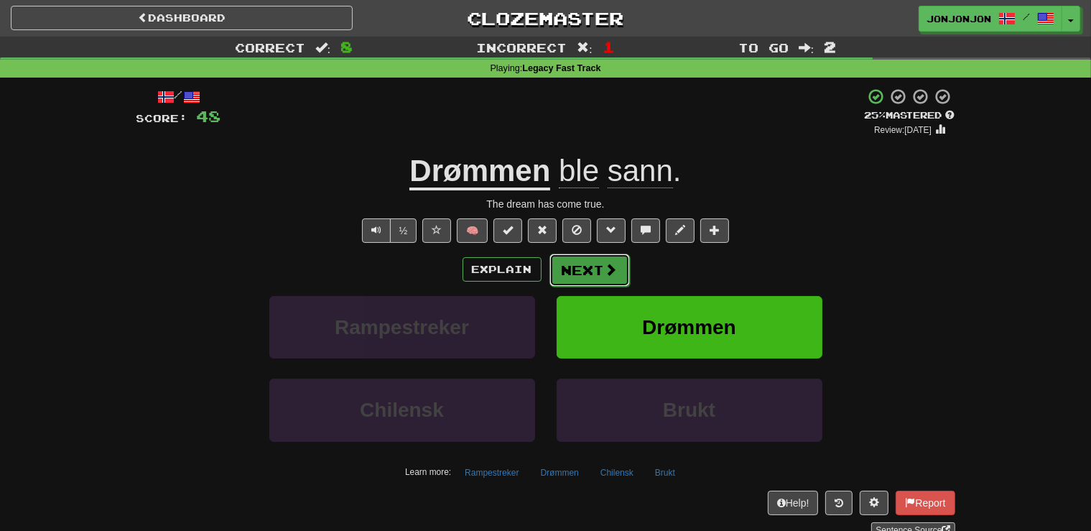
click at [599, 269] on button "Next" at bounding box center [589, 270] width 80 height 33
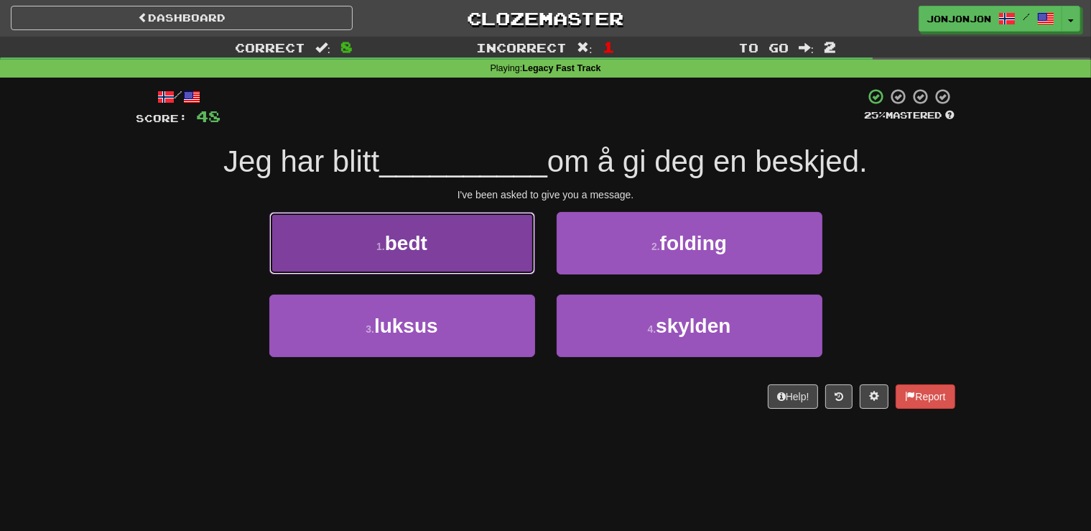
click at [505, 269] on button "1 . bedt" at bounding box center [402, 243] width 266 height 62
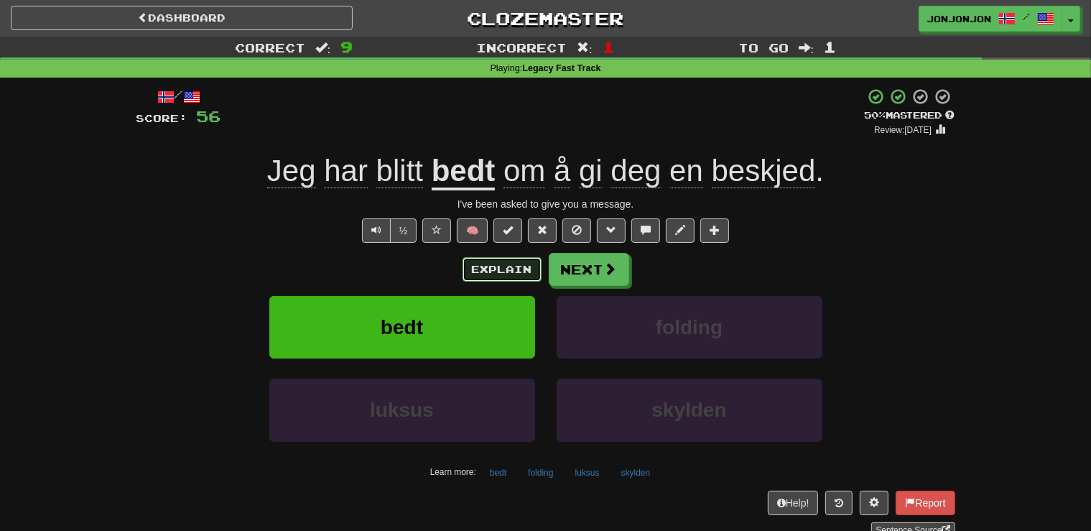
click at [490, 267] on button "Explain" at bounding box center [502, 269] width 79 height 24
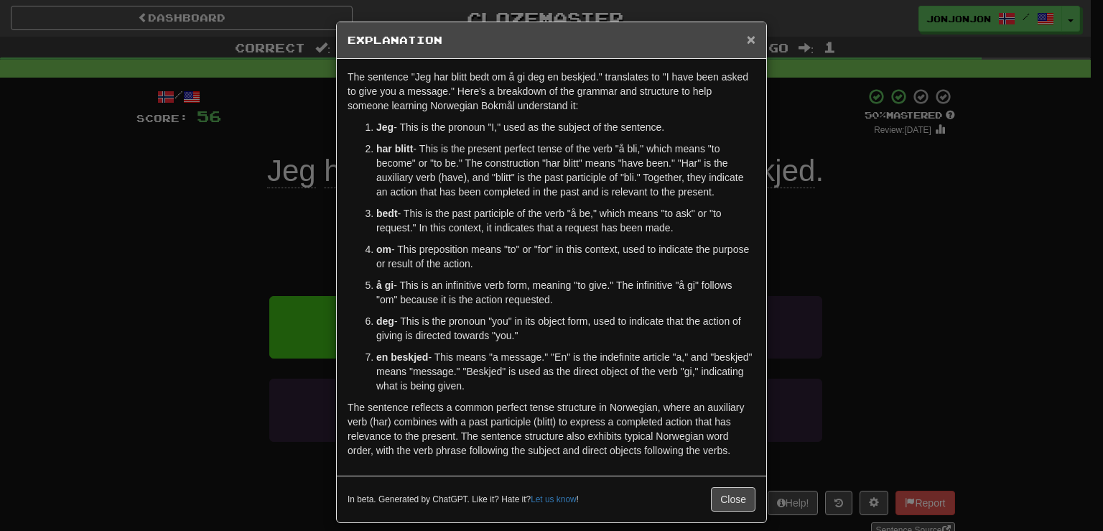
click at [747, 42] on span "×" at bounding box center [751, 39] width 9 height 17
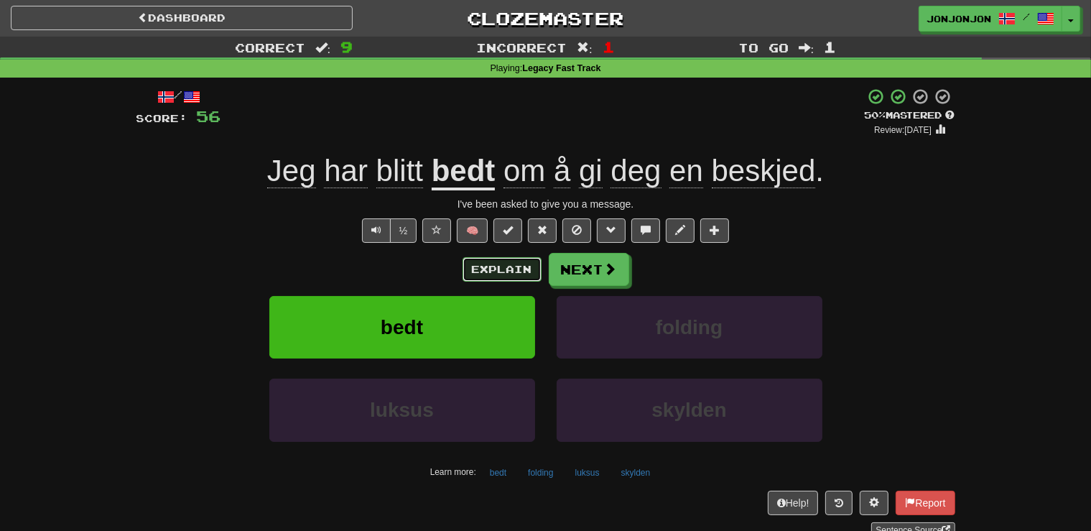
click at [496, 264] on button "Explain" at bounding box center [502, 269] width 79 height 24
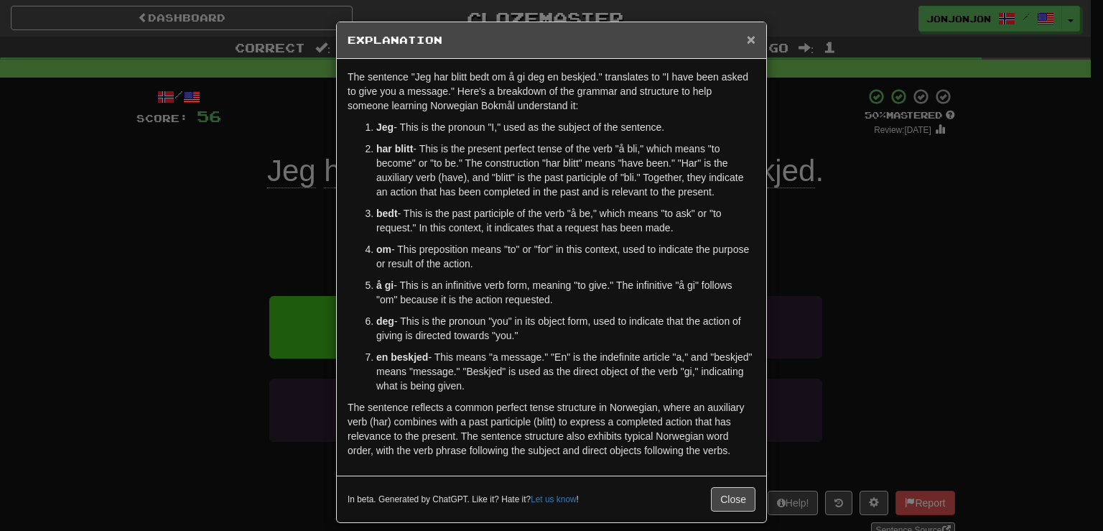
click at [747, 45] on span "×" at bounding box center [751, 39] width 9 height 17
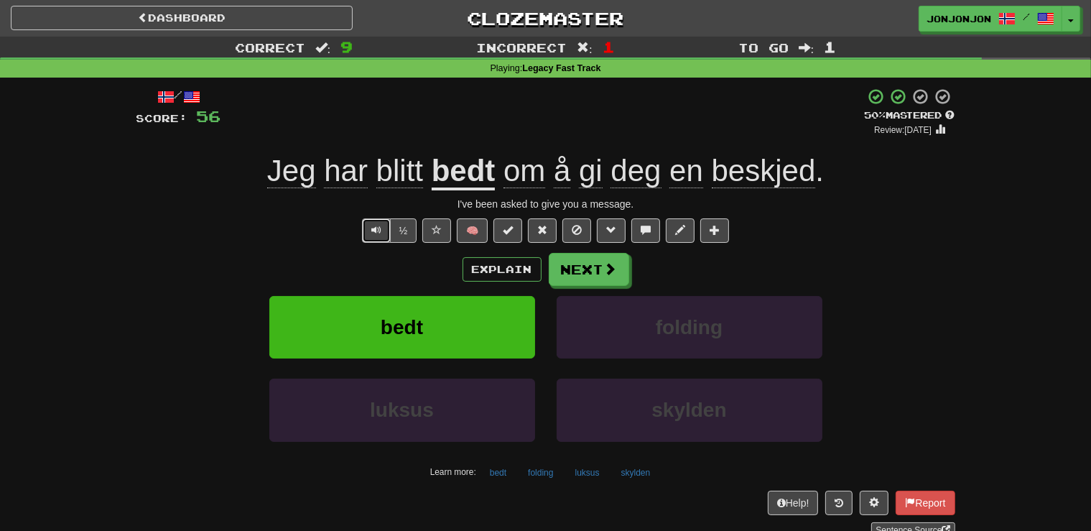
click at [372, 229] on span "Text-to-speech controls" at bounding box center [376, 230] width 10 height 10
click at [575, 274] on button "Next" at bounding box center [589, 270] width 80 height 33
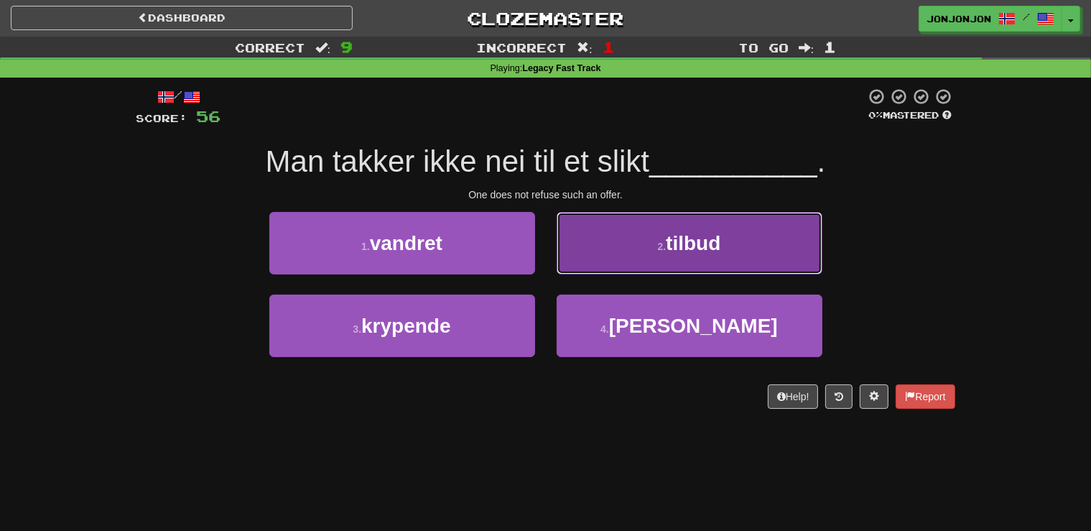
click at [694, 259] on button "2 . tilbud" at bounding box center [690, 243] width 266 height 62
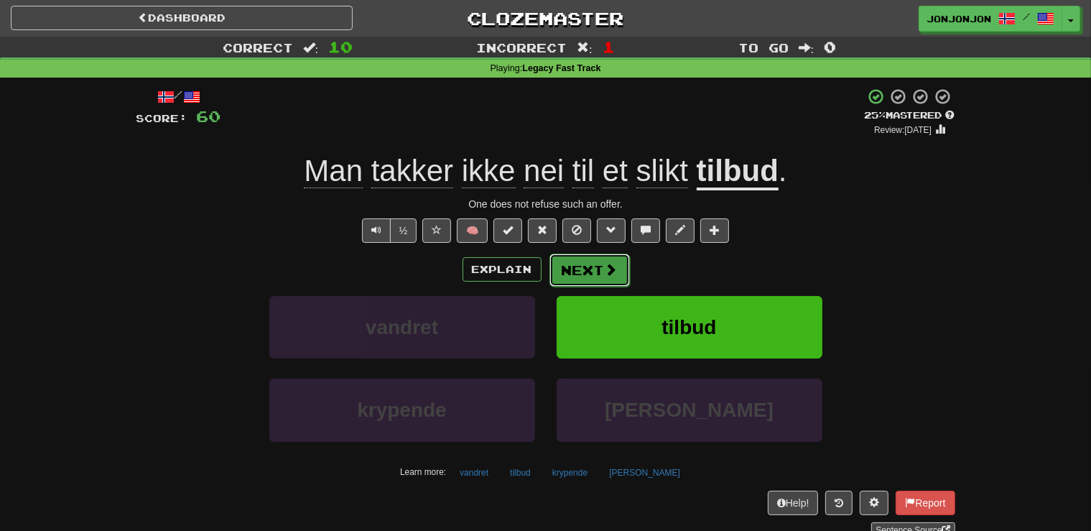
click at [590, 269] on button "Next" at bounding box center [589, 270] width 80 height 33
